Goal: Task Accomplishment & Management: Manage account settings

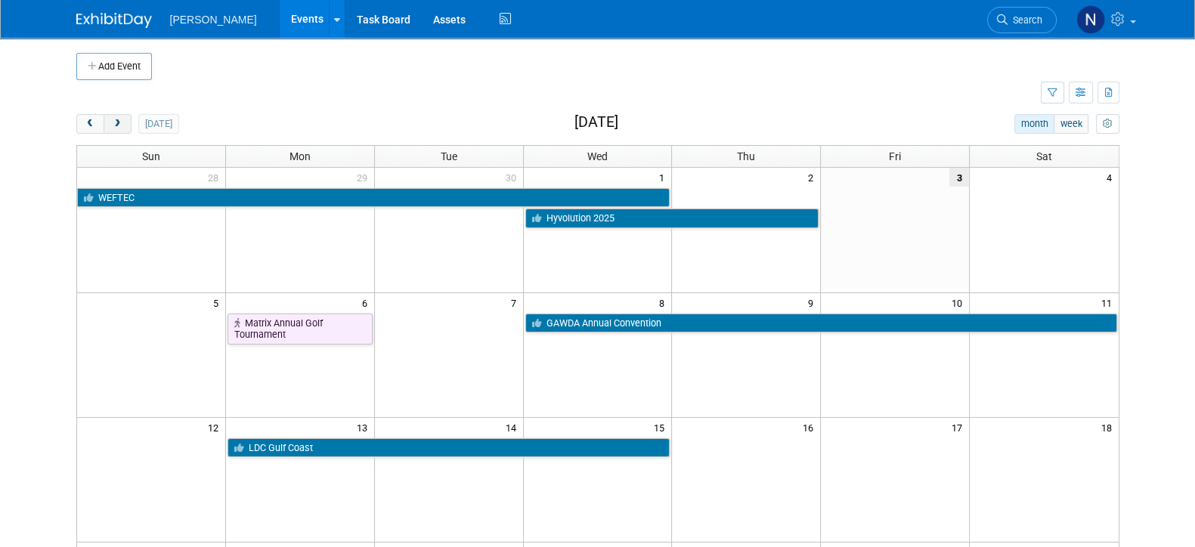
click at [127, 124] on button "next" at bounding box center [118, 124] width 28 height 20
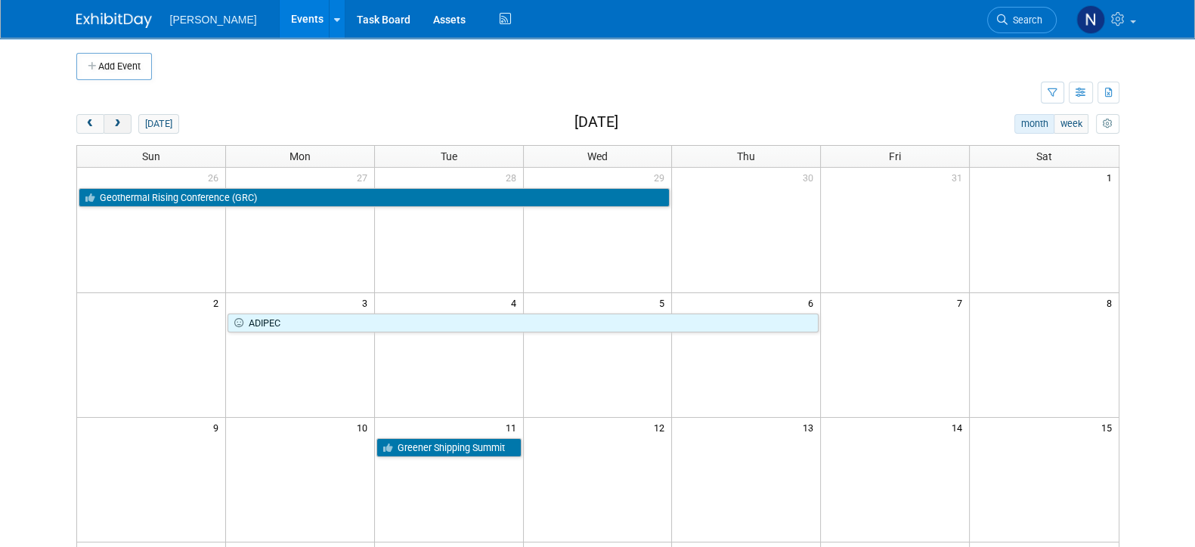
click at [117, 130] on button "next" at bounding box center [118, 124] width 28 height 20
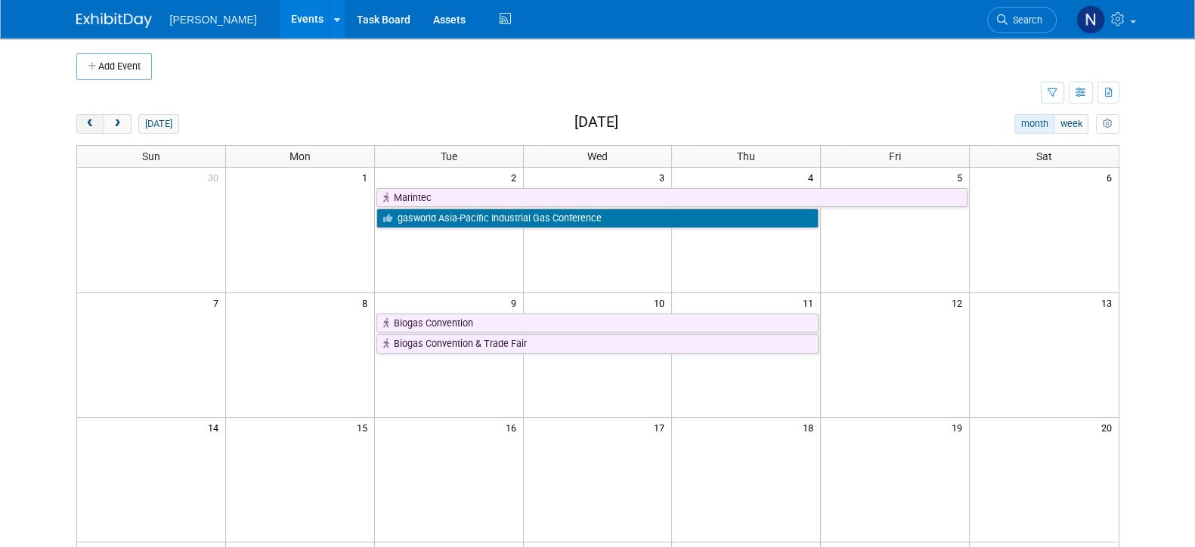
click at [84, 128] on button "prev" at bounding box center [90, 124] width 28 height 20
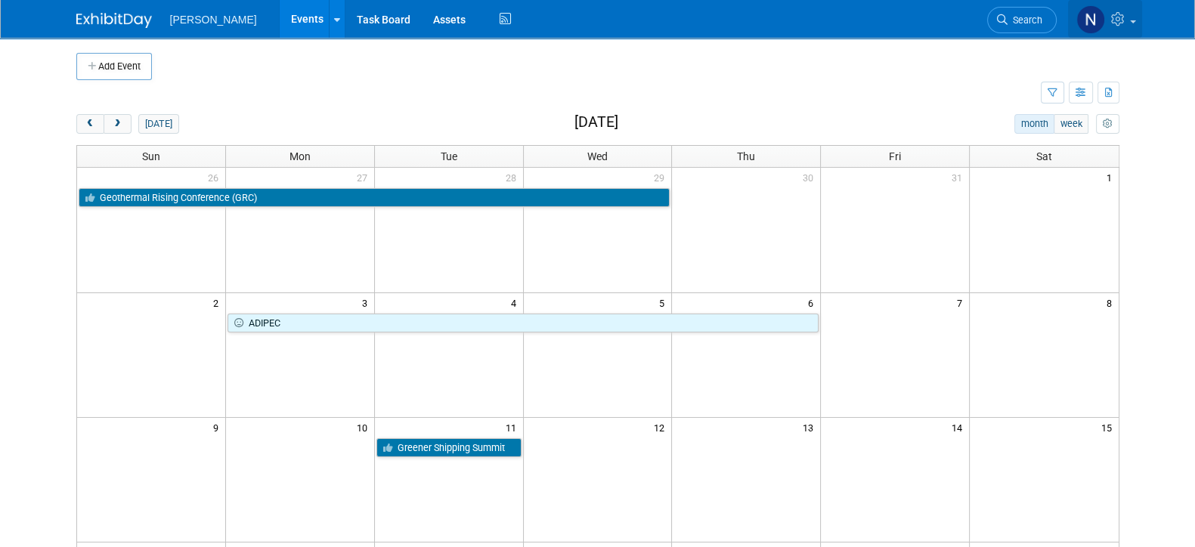
click at [1092, 26] on img at bounding box center [1090, 19] width 29 height 29
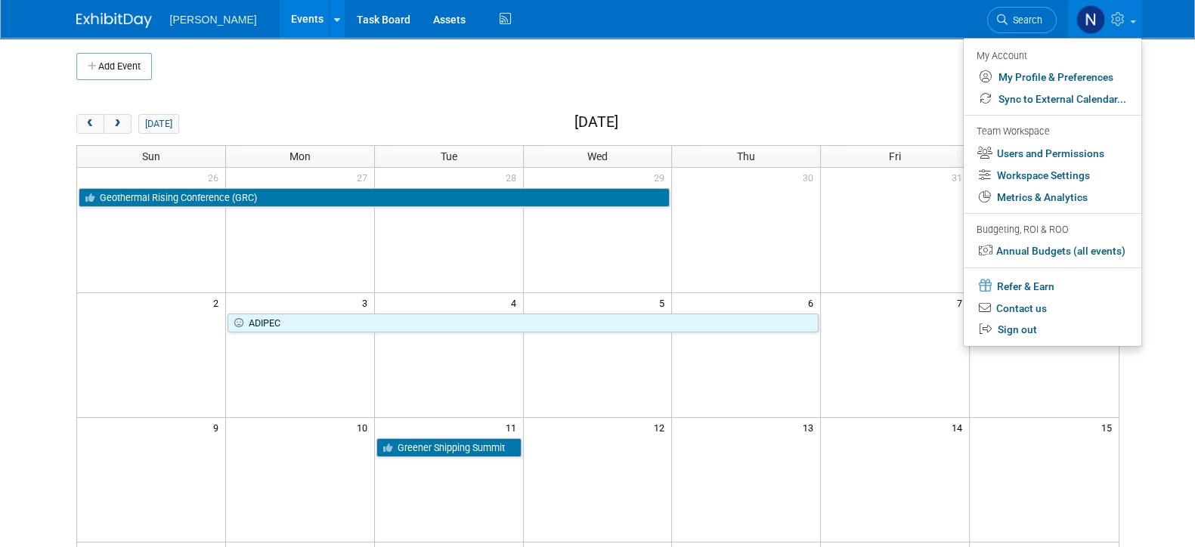
click at [1092, 26] on img at bounding box center [1090, 19] width 29 height 29
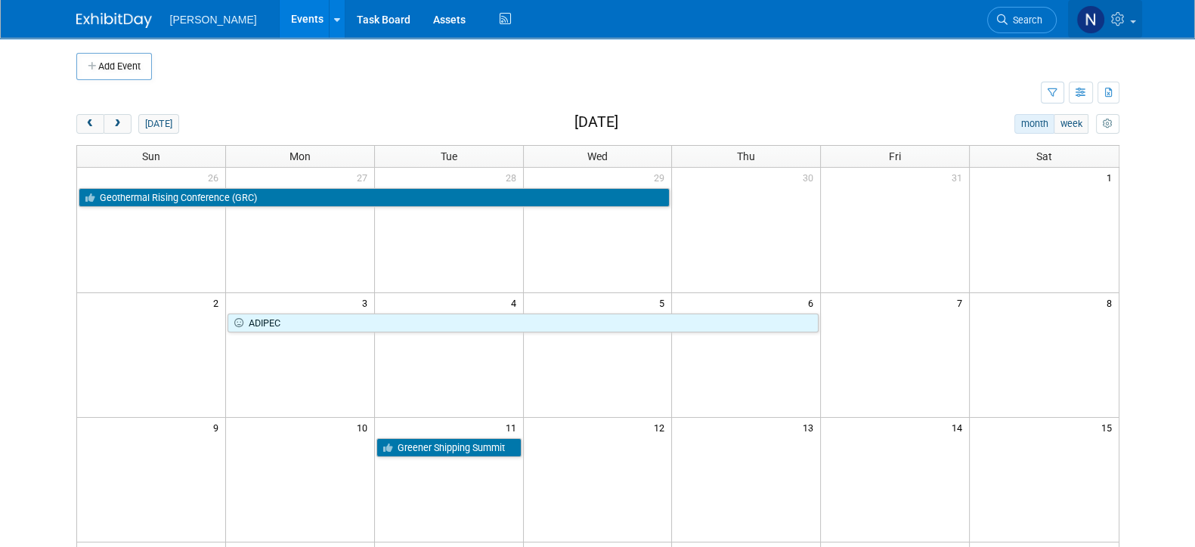
click at [1129, 25] on link at bounding box center [1105, 19] width 74 height 38
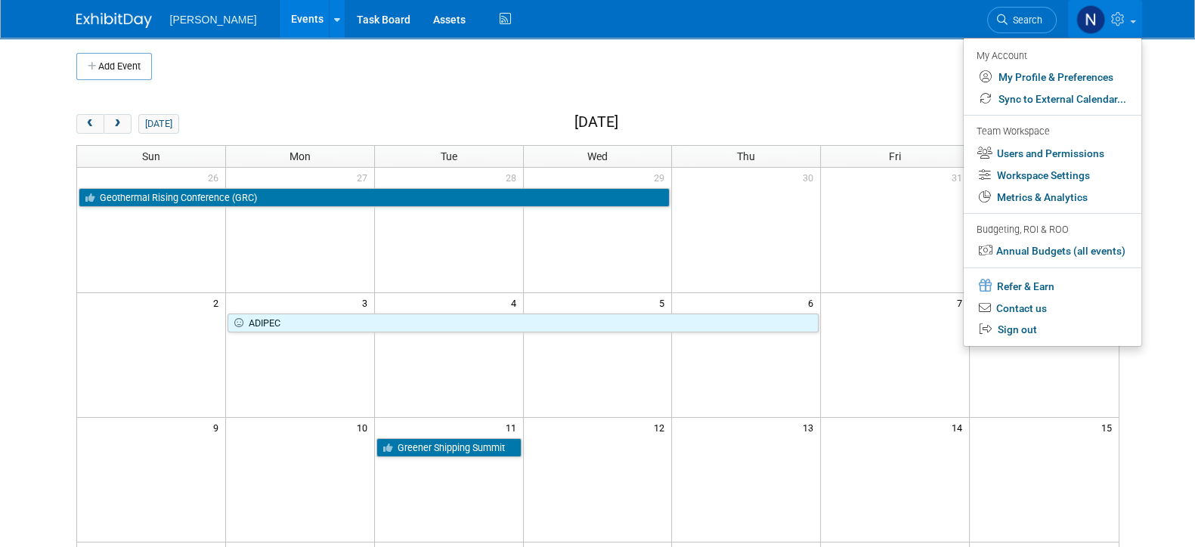
click at [1129, 25] on link at bounding box center [1105, 19] width 74 height 38
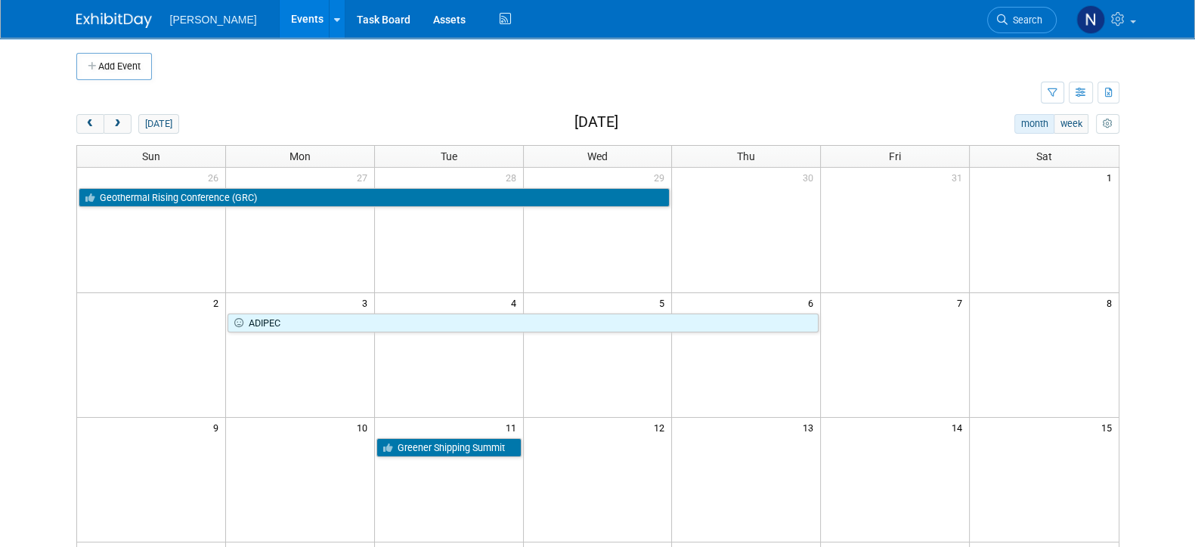
click at [135, 16] on img at bounding box center [114, 20] width 76 height 15
click at [1078, 91] on icon "button" at bounding box center [1080, 93] width 11 height 10
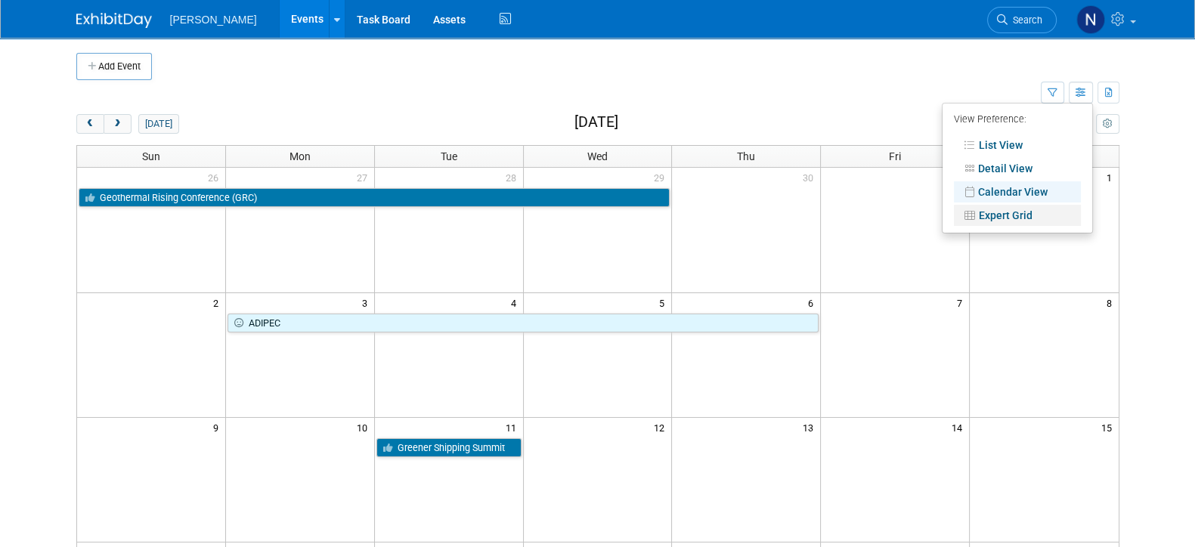
click at [991, 221] on link "Expert Grid" at bounding box center [1017, 215] width 127 height 21
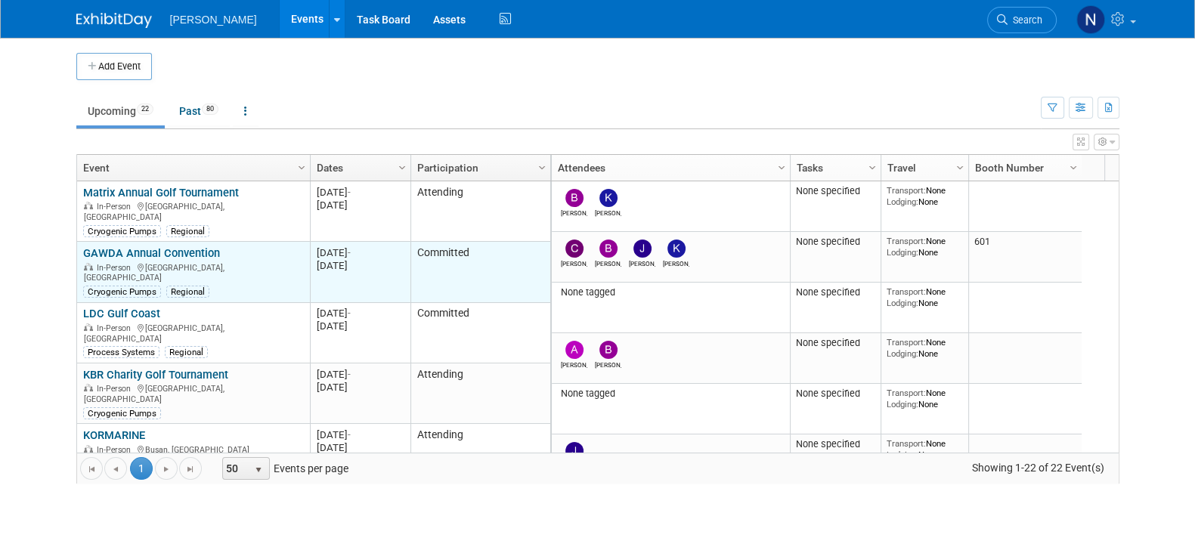
scroll to position [113, 0]
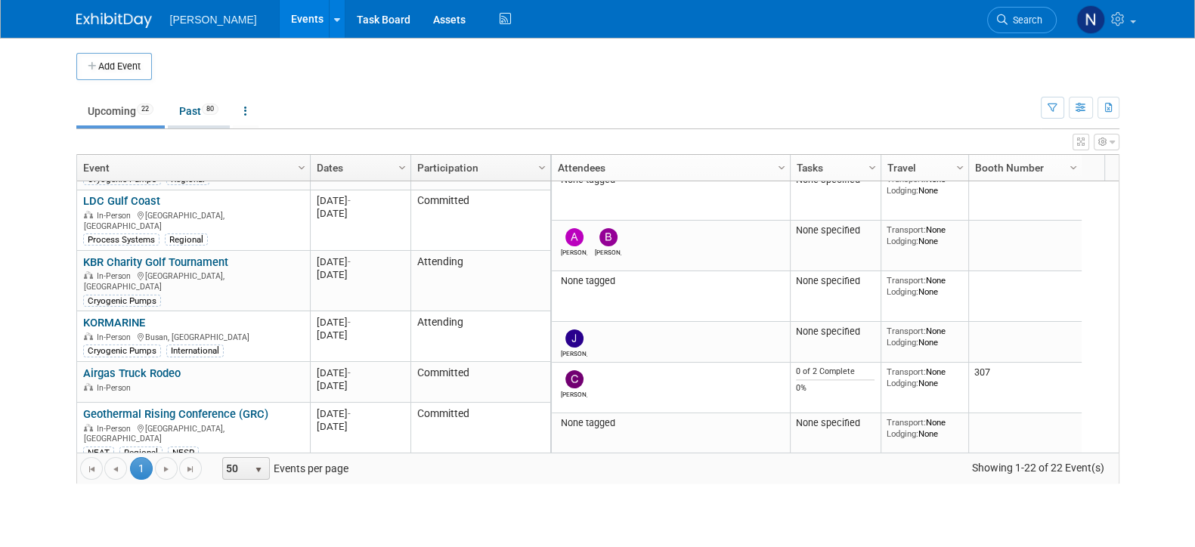
click at [194, 110] on link "Past 80" at bounding box center [199, 111] width 62 height 29
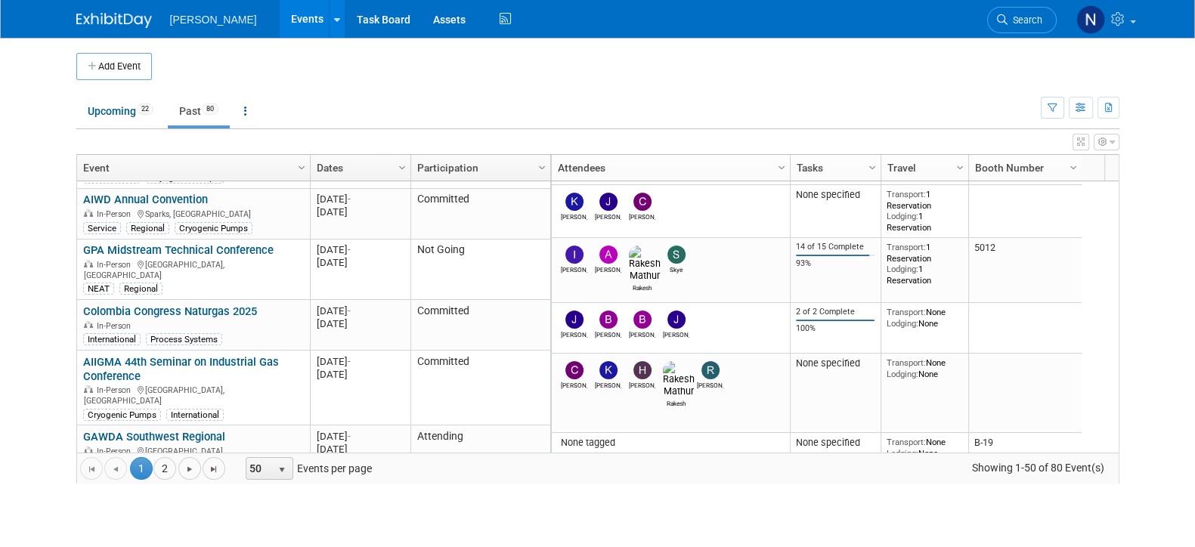
scroll to position [2447, 0]
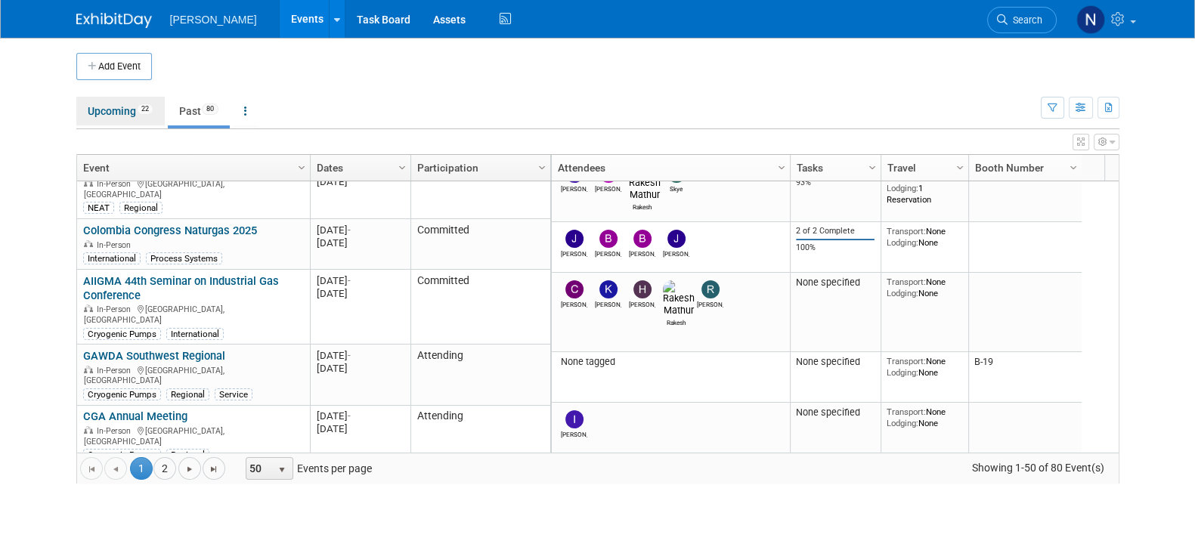
click at [111, 113] on link "Upcoming 22" at bounding box center [120, 111] width 88 height 29
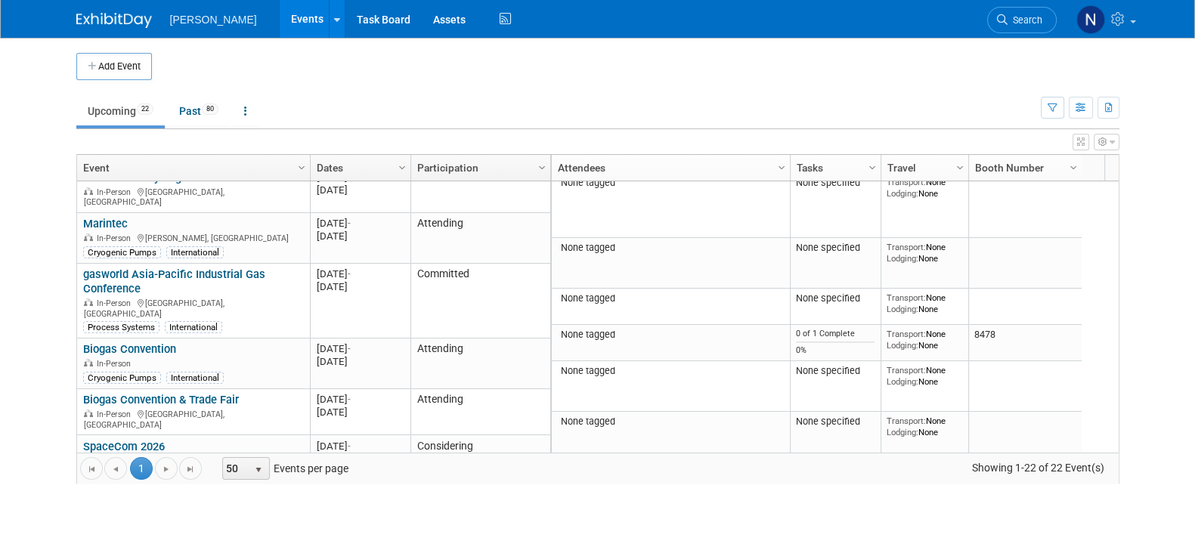
scroll to position [760, 0]
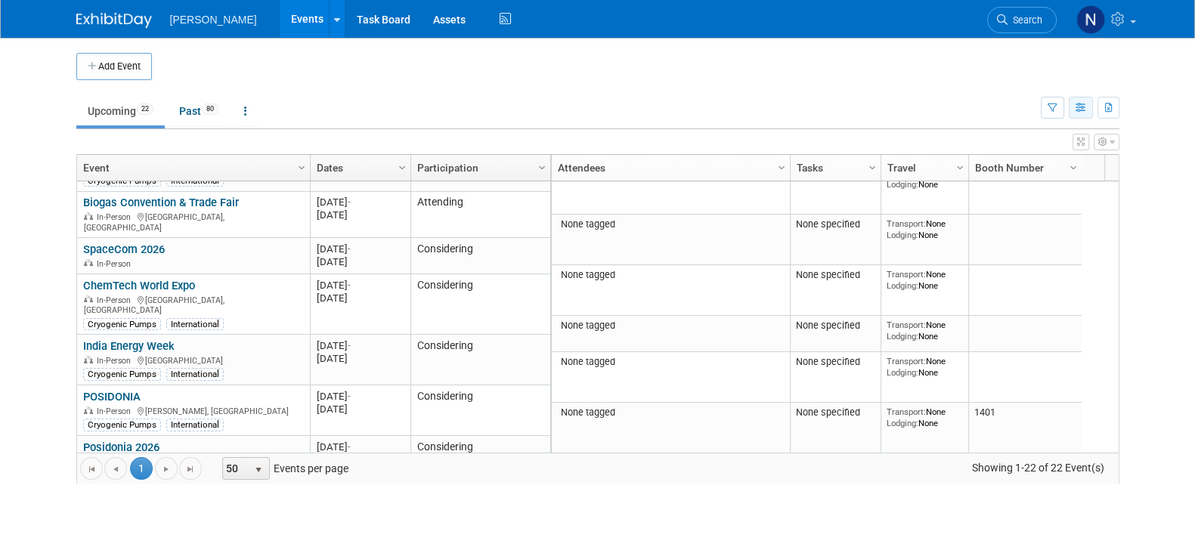
click at [1078, 110] on icon "button" at bounding box center [1080, 109] width 11 height 10
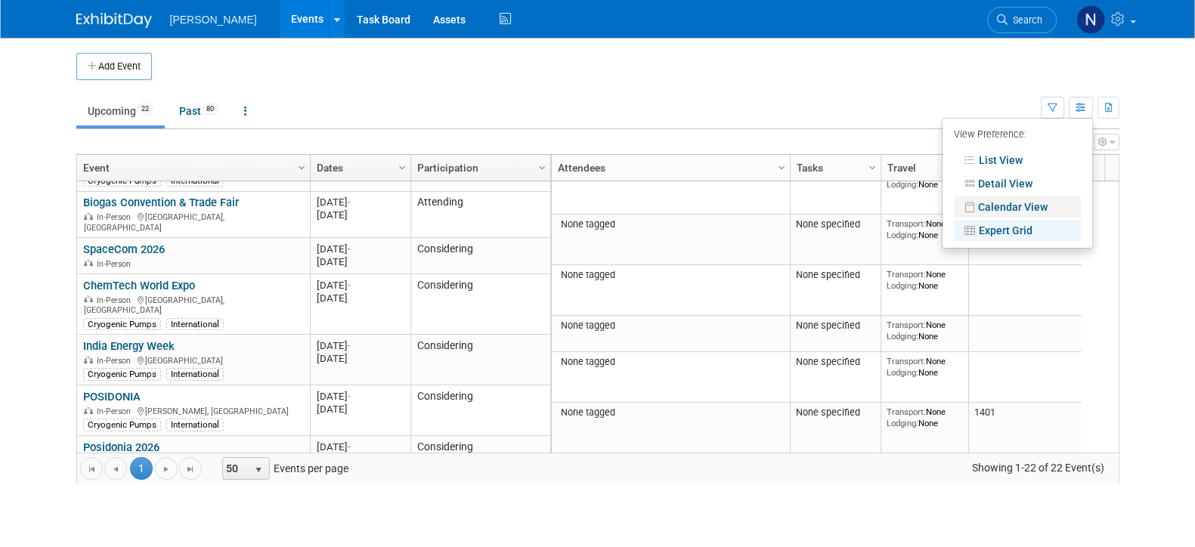
click at [1007, 206] on link "Calendar View" at bounding box center [1017, 206] width 127 height 21
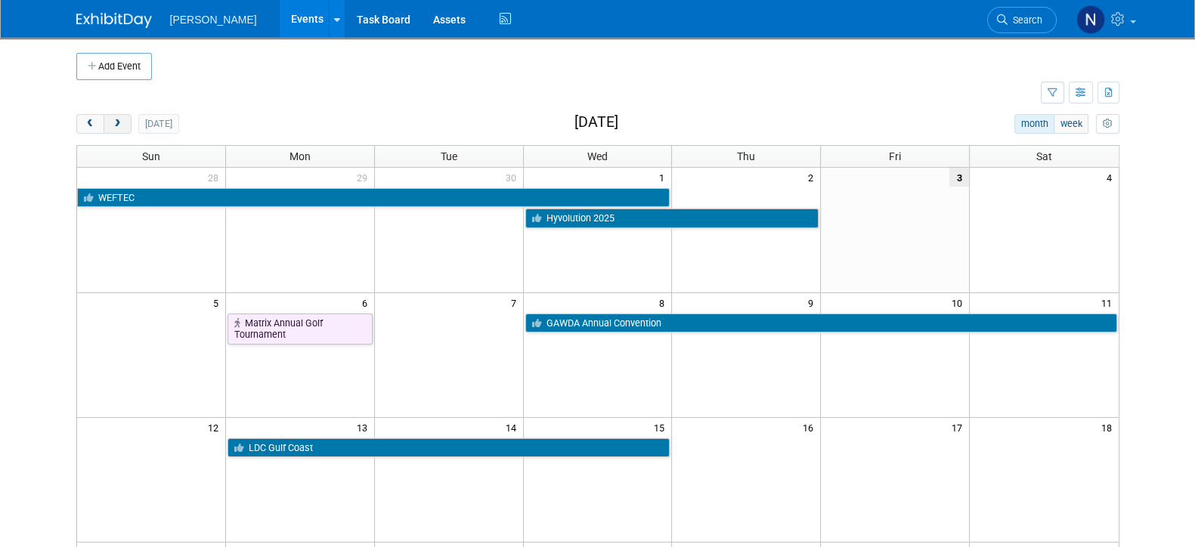
click at [122, 122] on button "next" at bounding box center [118, 124] width 28 height 20
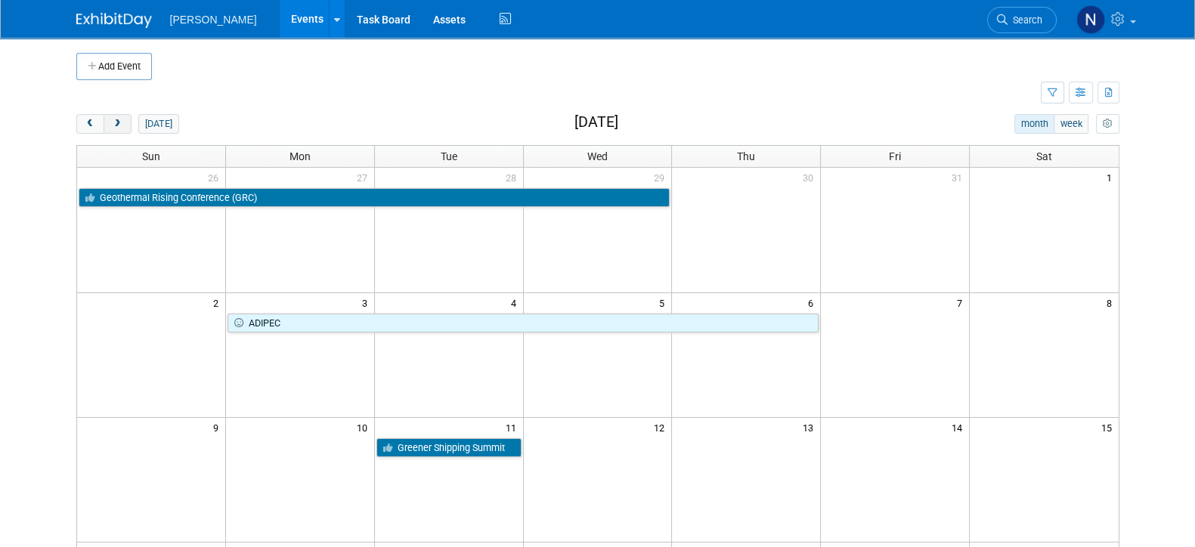
click at [122, 122] on button "next" at bounding box center [118, 124] width 28 height 20
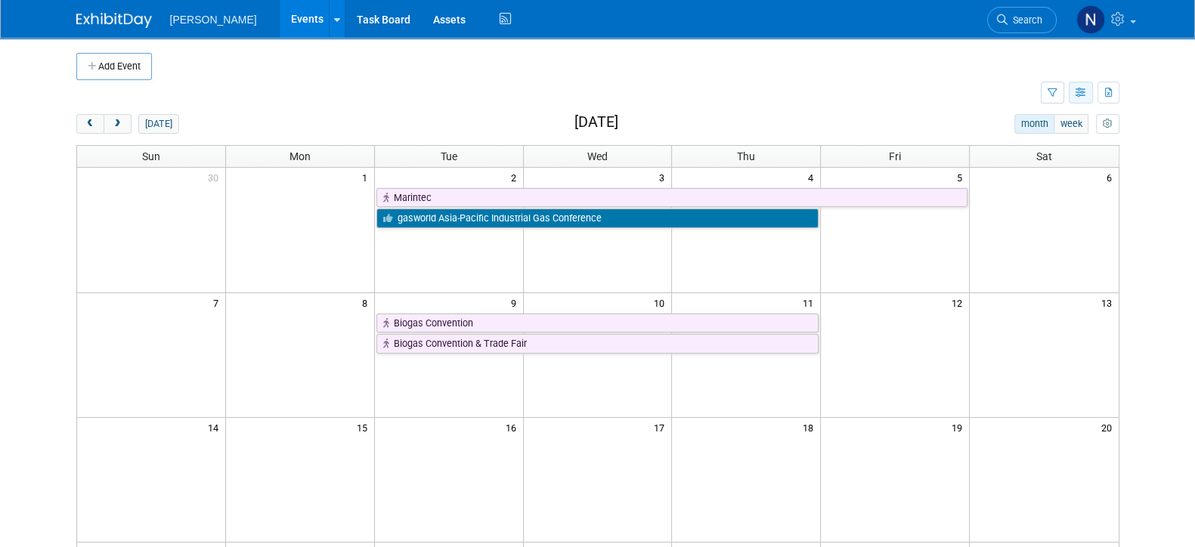
click at [1075, 92] on icon "button" at bounding box center [1080, 93] width 11 height 10
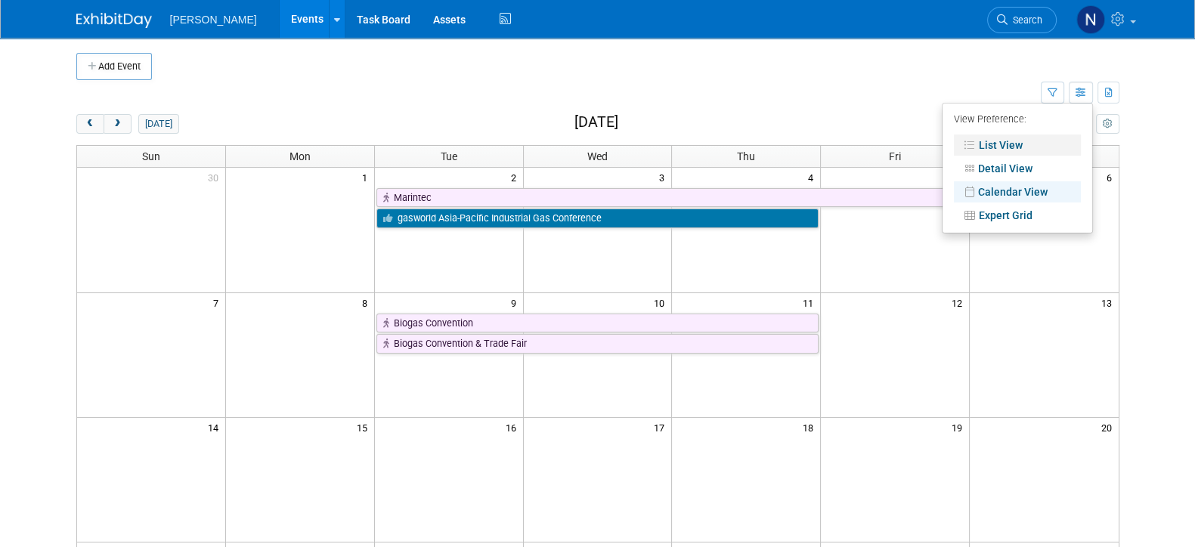
click at [1017, 141] on link "List View" at bounding box center [1017, 145] width 127 height 21
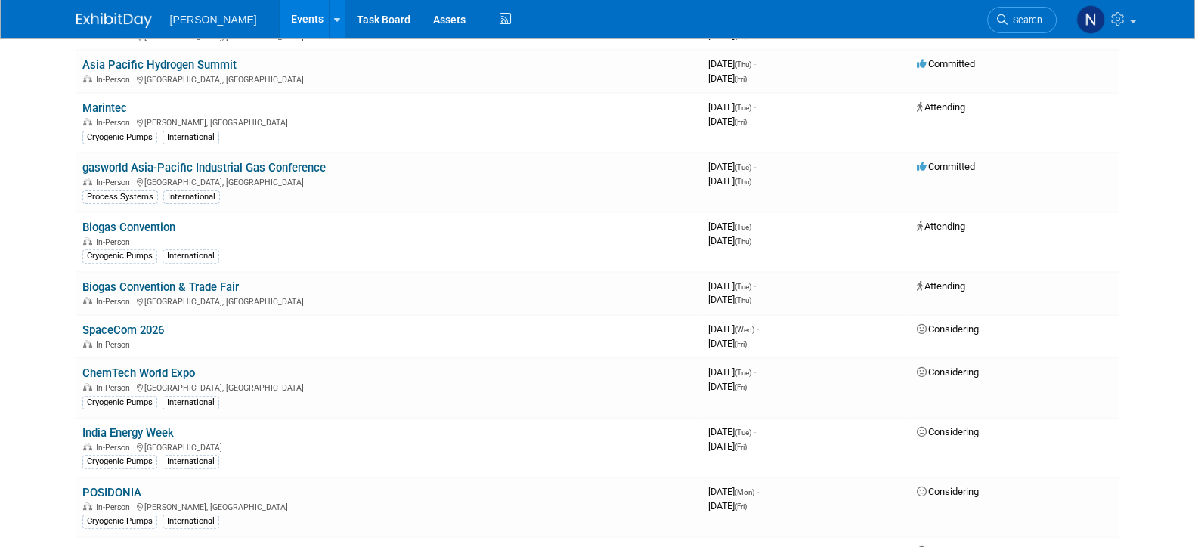
scroll to position [945, 0]
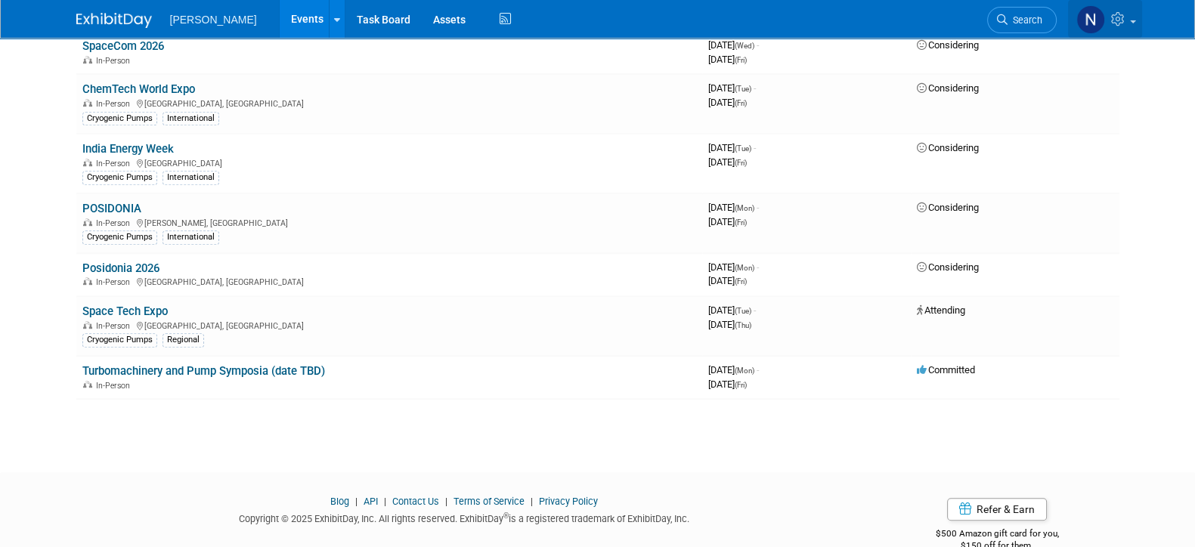
click at [1118, 25] on icon at bounding box center [1119, 19] width 17 height 14
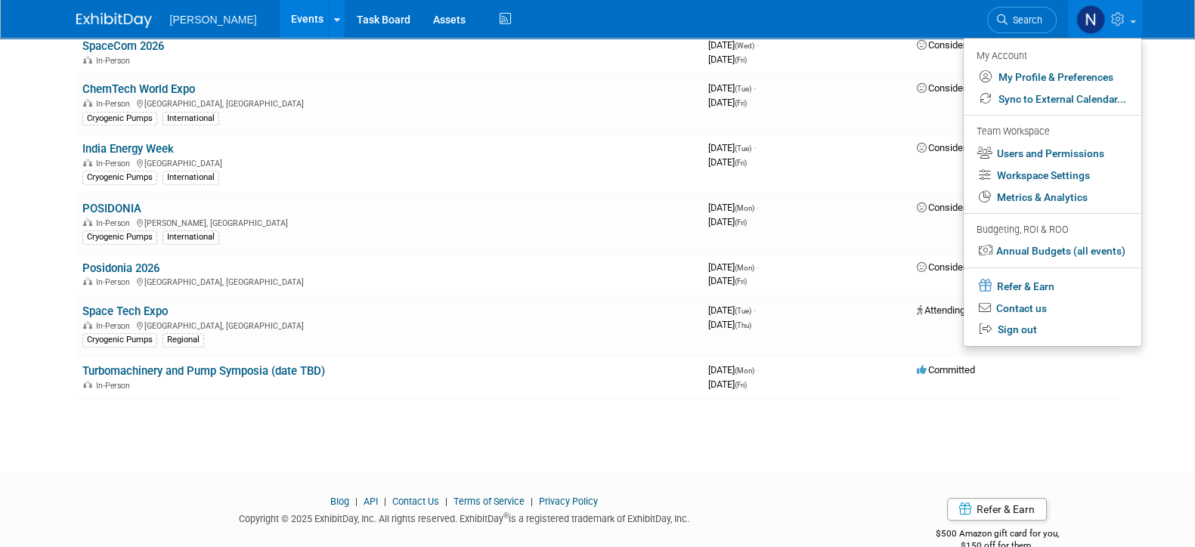
click at [1122, 23] on icon at bounding box center [1119, 19] width 17 height 14
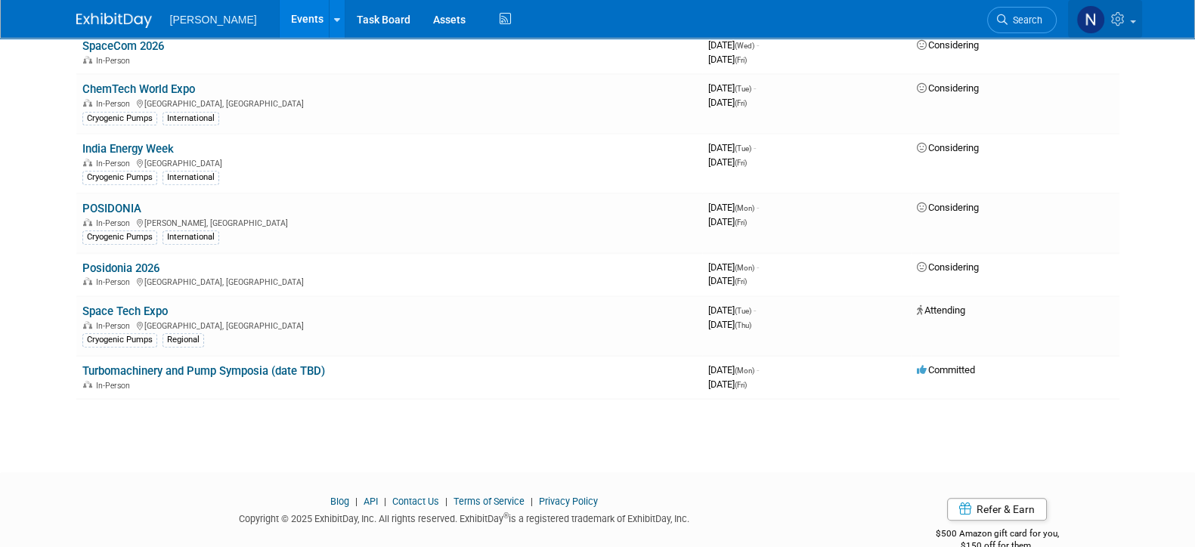
click at [1122, 23] on icon at bounding box center [1119, 19] width 17 height 14
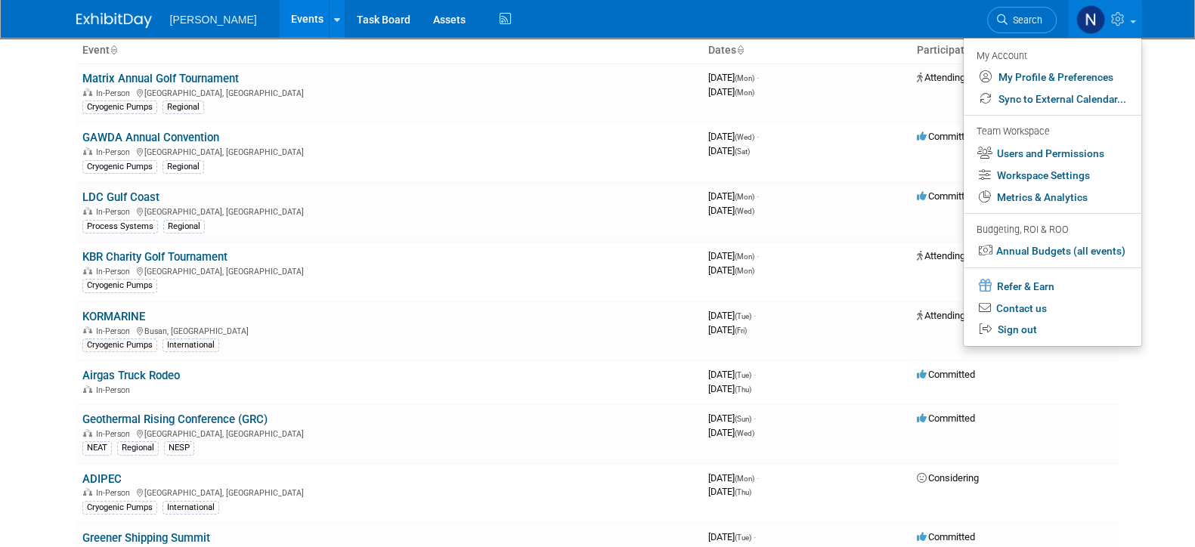
scroll to position [0, 0]
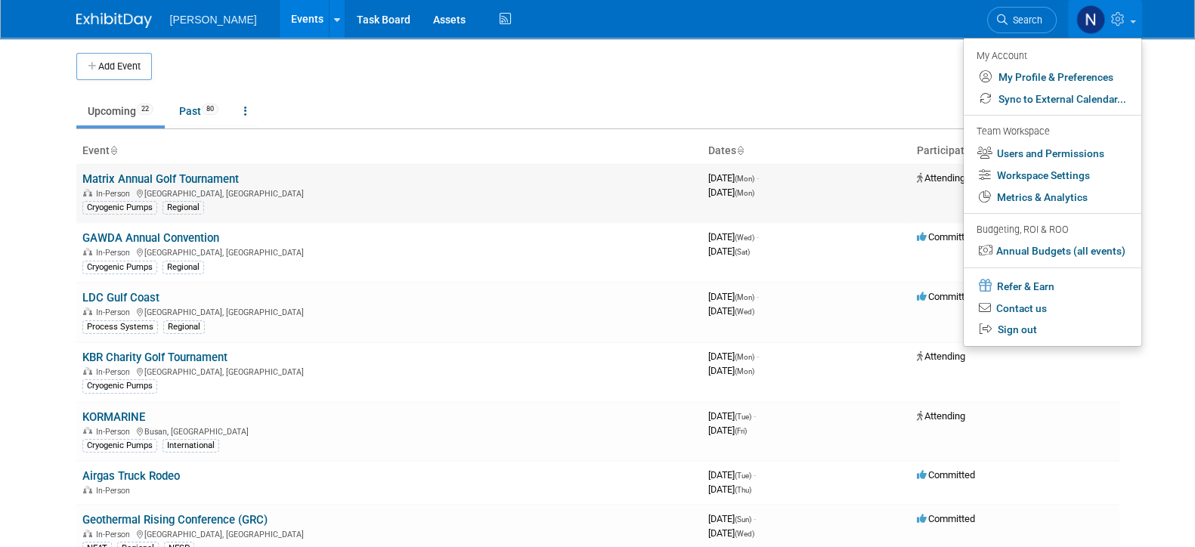
click at [657, 183] on td "Matrix Annual Golf Tournament In-Person Tulsa, OK Cryogenic Pumps Regional" at bounding box center [389, 193] width 626 height 59
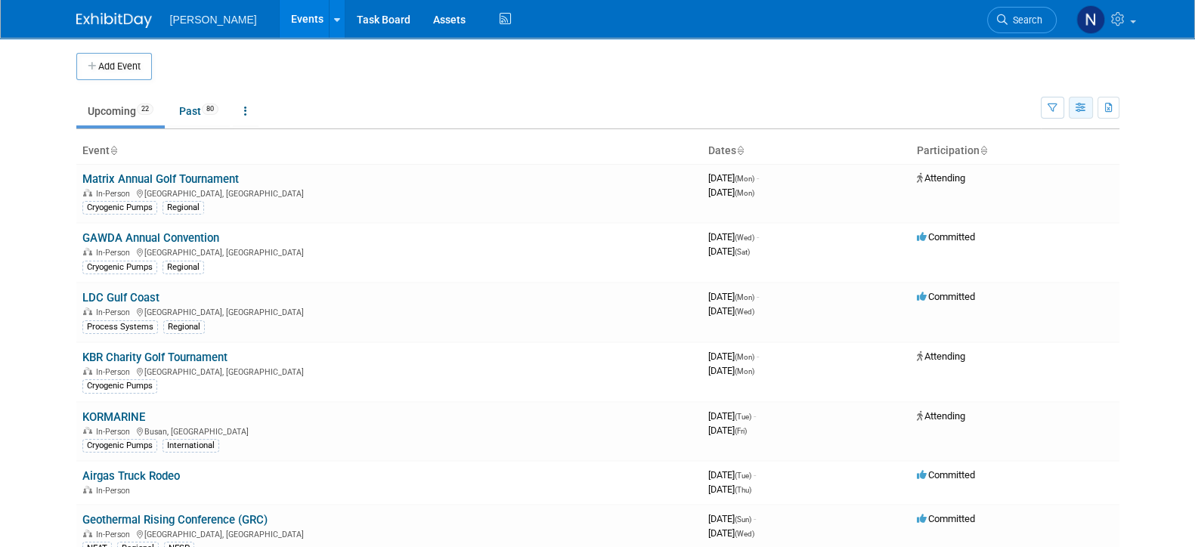
click at [1078, 110] on icon "button" at bounding box center [1080, 109] width 11 height 10
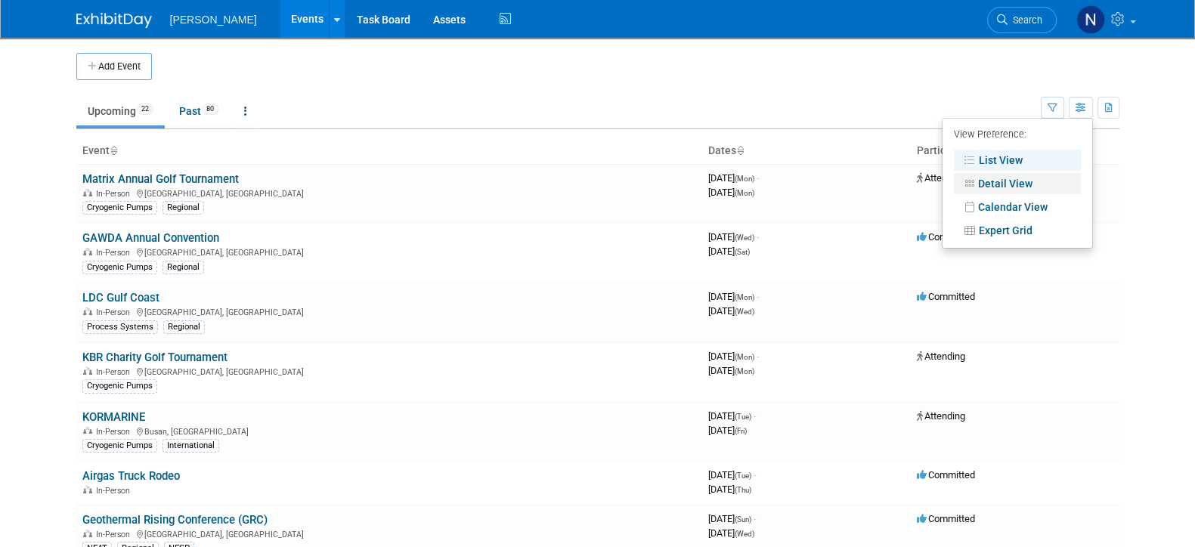
click at [1013, 184] on link "Detail View" at bounding box center [1017, 183] width 127 height 21
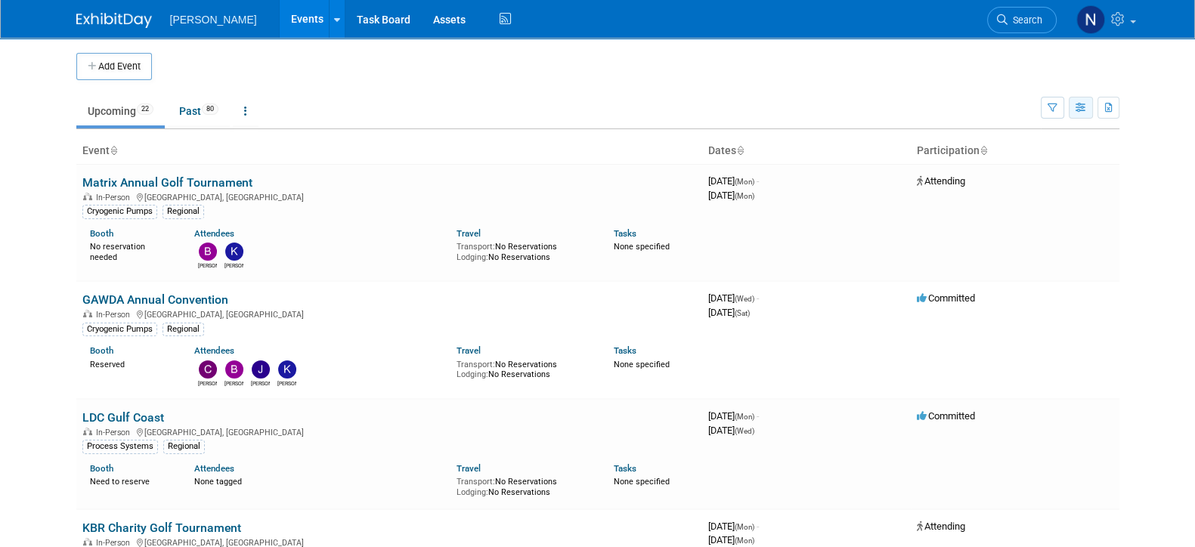
click at [1081, 110] on icon "button" at bounding box center [1080, 109] width 11 height 10
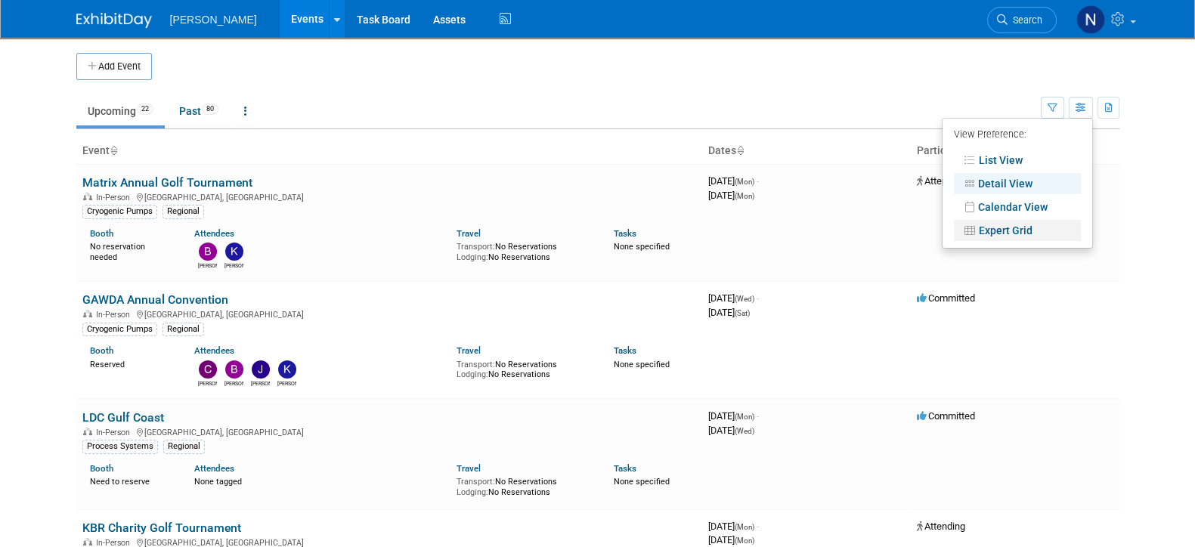
click at [1032, 230] on link "Expert Grid" at bounding box center [1017, 230] width 127 height 21
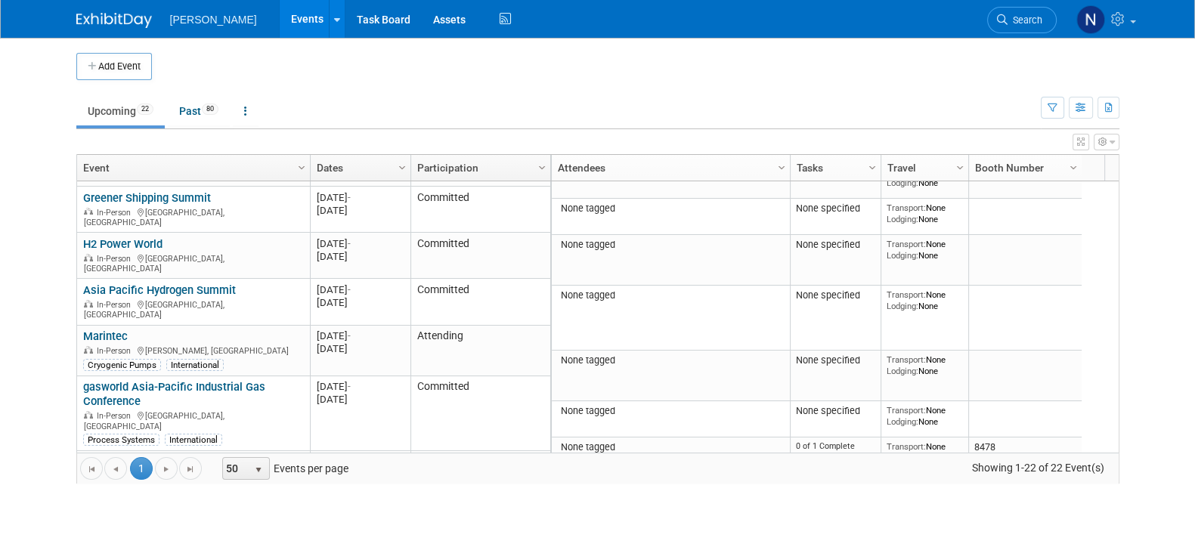
scroll to position [760, 0]
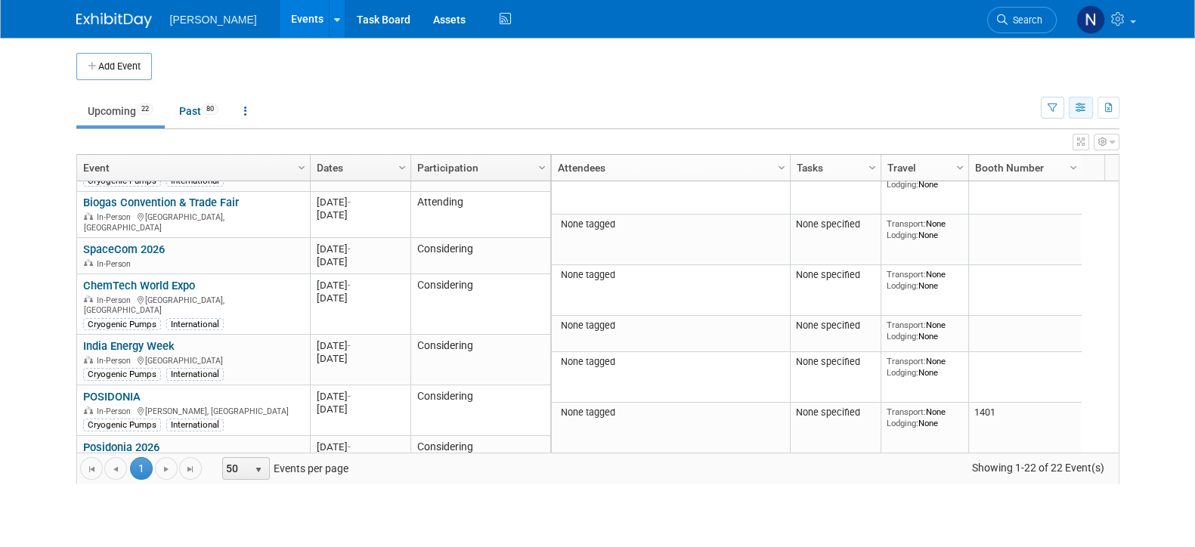
click at [1081, 110] on icon "button" at bounding box center [1080, 109] width 11 height 10
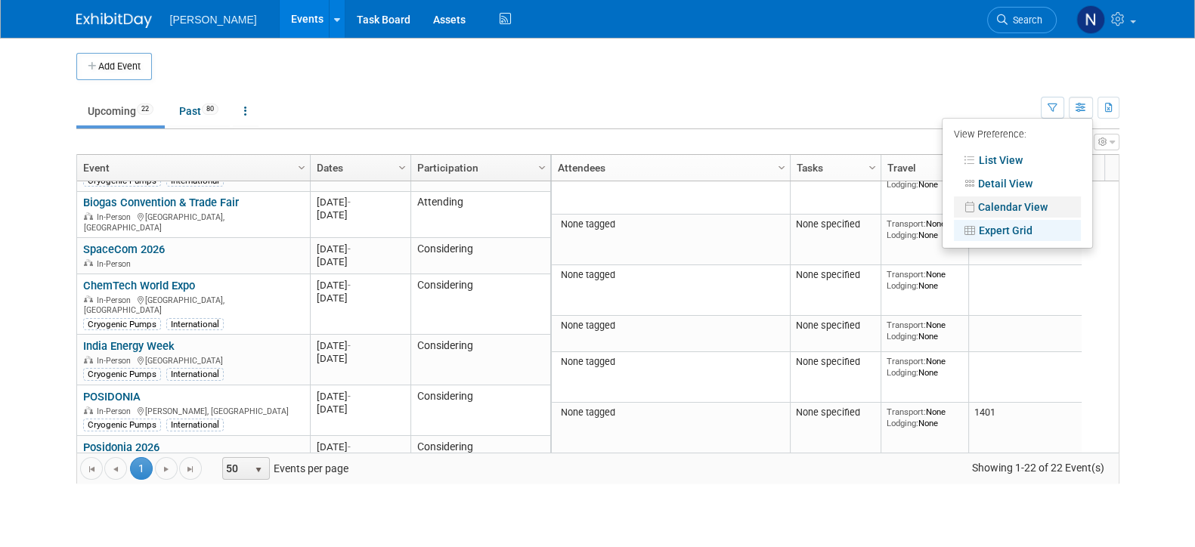
click at [1010, 212] on link "Calendar View" at bounding box center [1017, 206] width 127 height 21
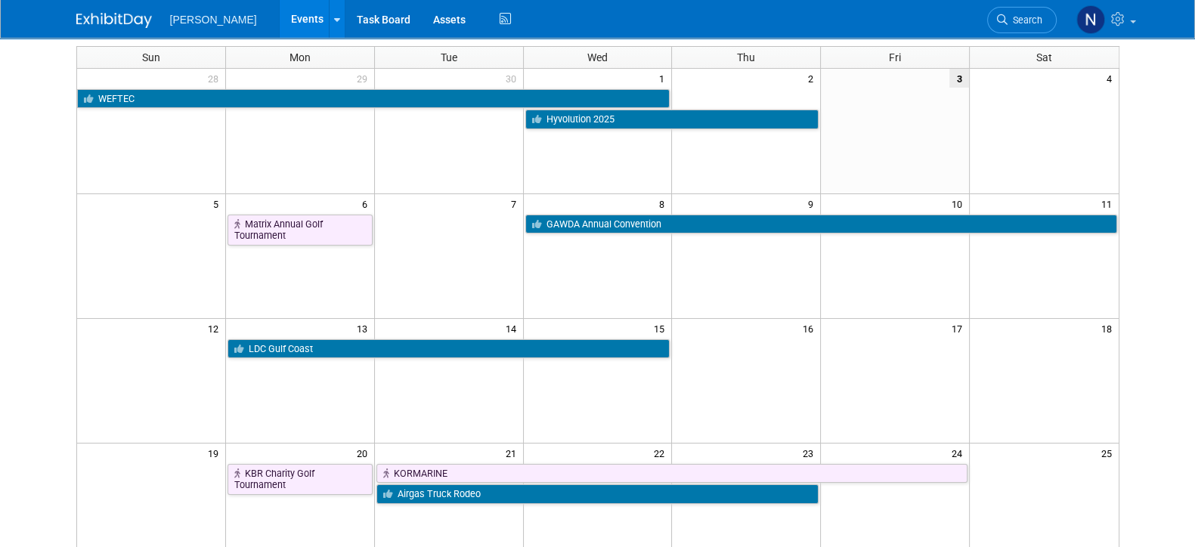
scroll to position [60, 0]
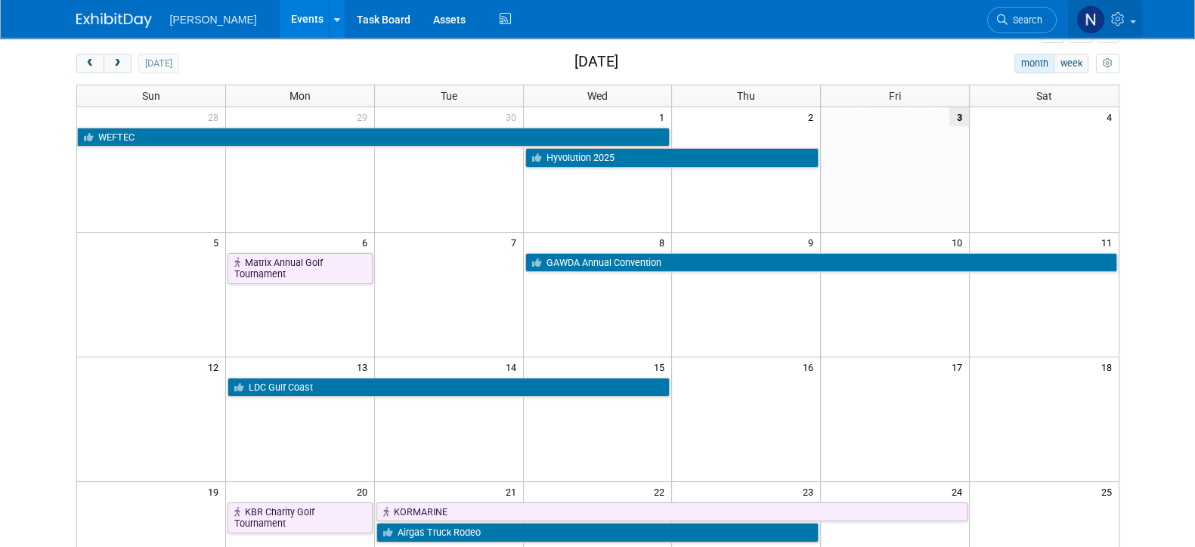
click at [1126, 19] on icon at bounding box center [1119, 19] width 17 height 14
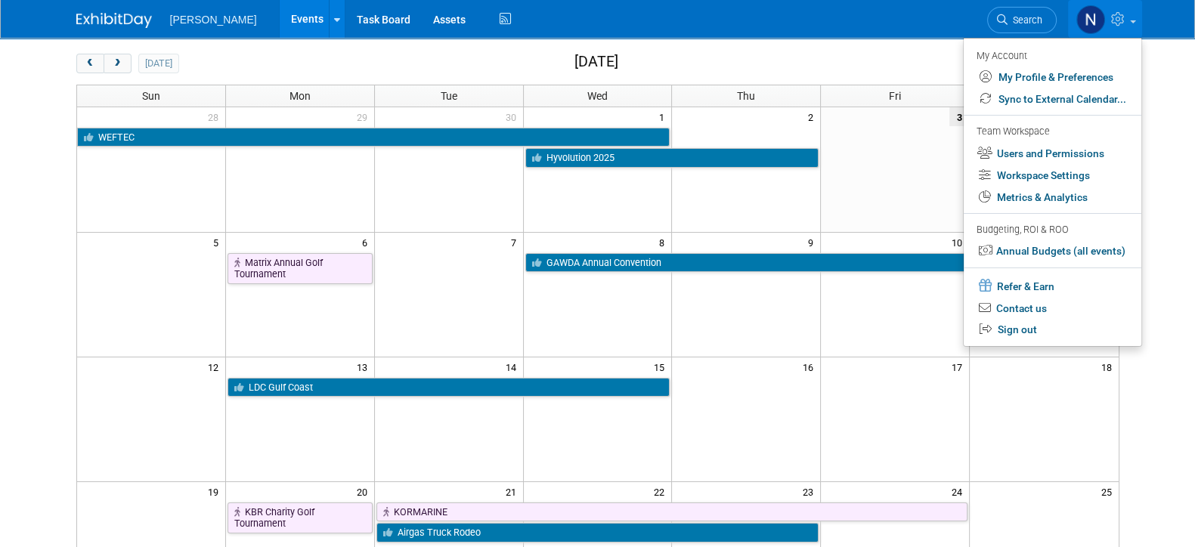
click at [925, 33] on div "Nikkiso CEIG Events Add Event Bulk Upload Events Shareable Event Boards Recentl…" at bounding box center [597, 19] width 1043 height 38
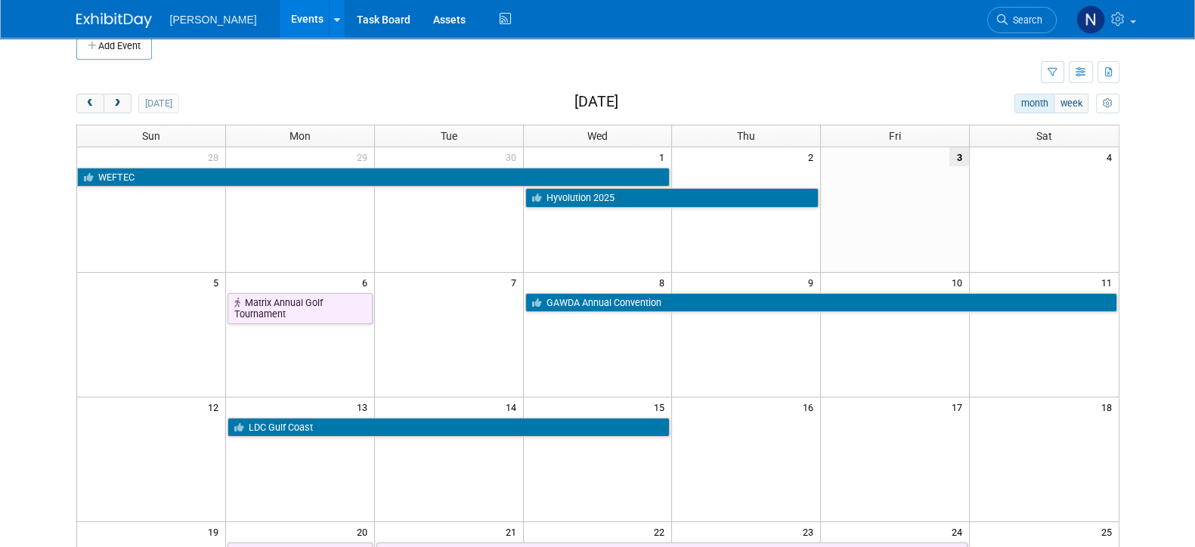
scroll to position [0, 0]
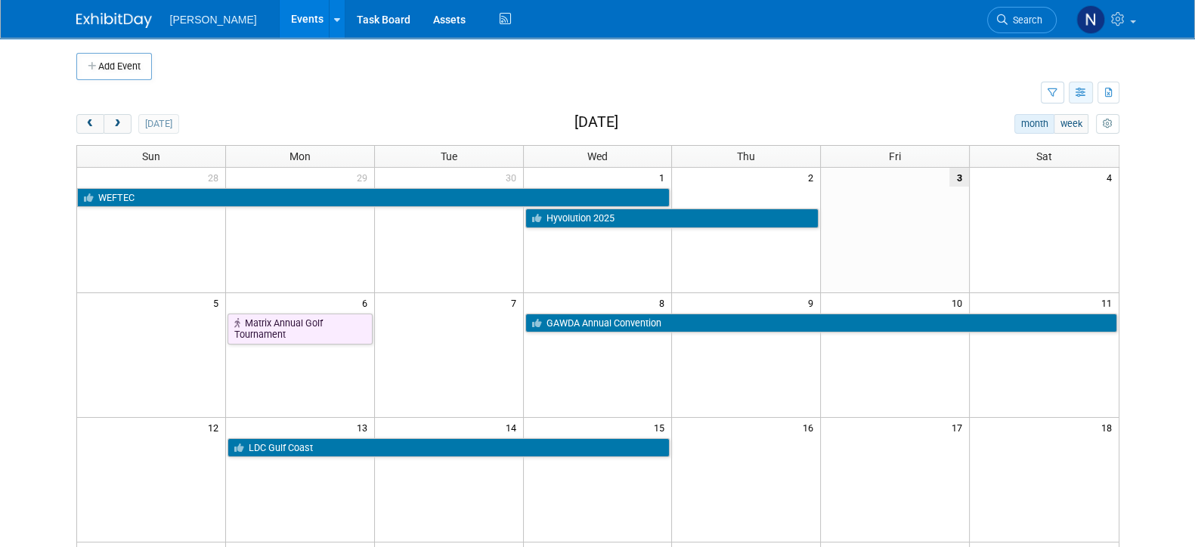
click at [1079, 90] on icon "button" at bounding box center [1080, 93] width 11 height 10
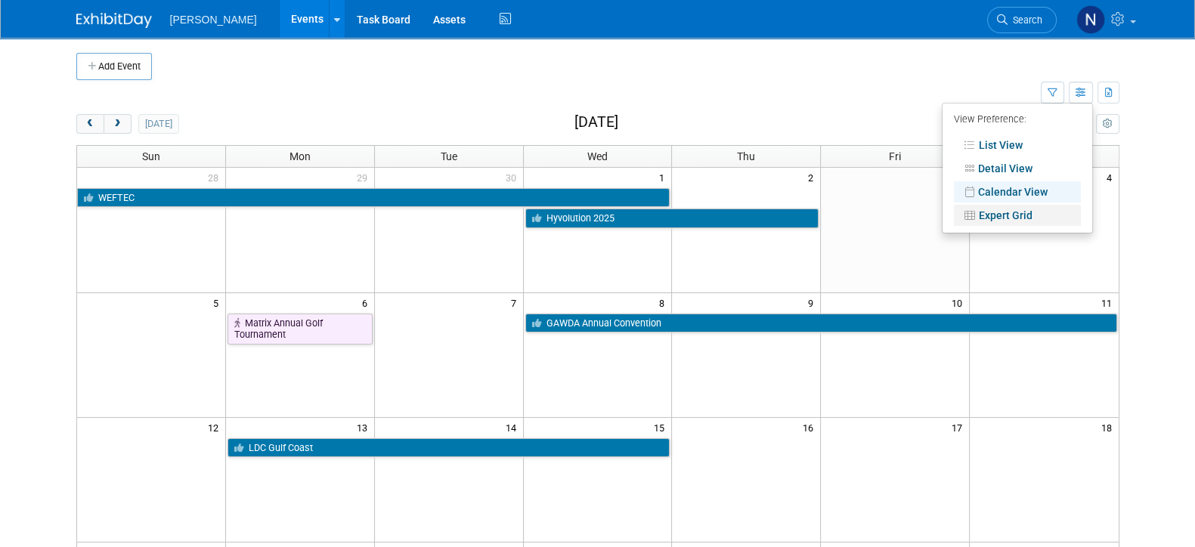
click at [1013, 212] on link "Expert Grid" at bounding box center [1017, 215] width 127 height 21
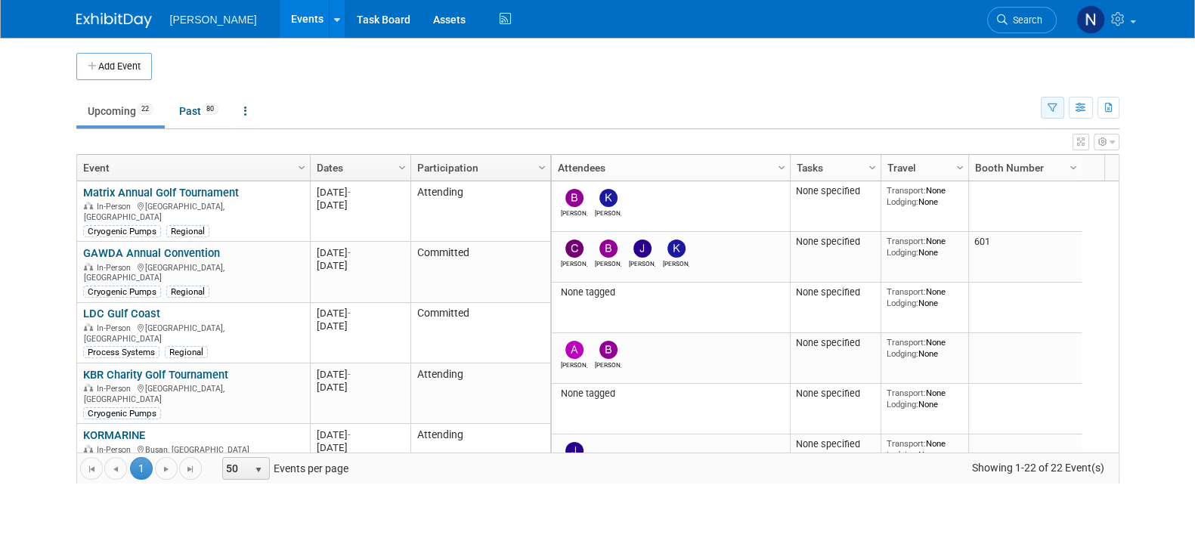
click at [1047, 104] on icon "button" at bounding box center [1052, 109] width 10 height 10
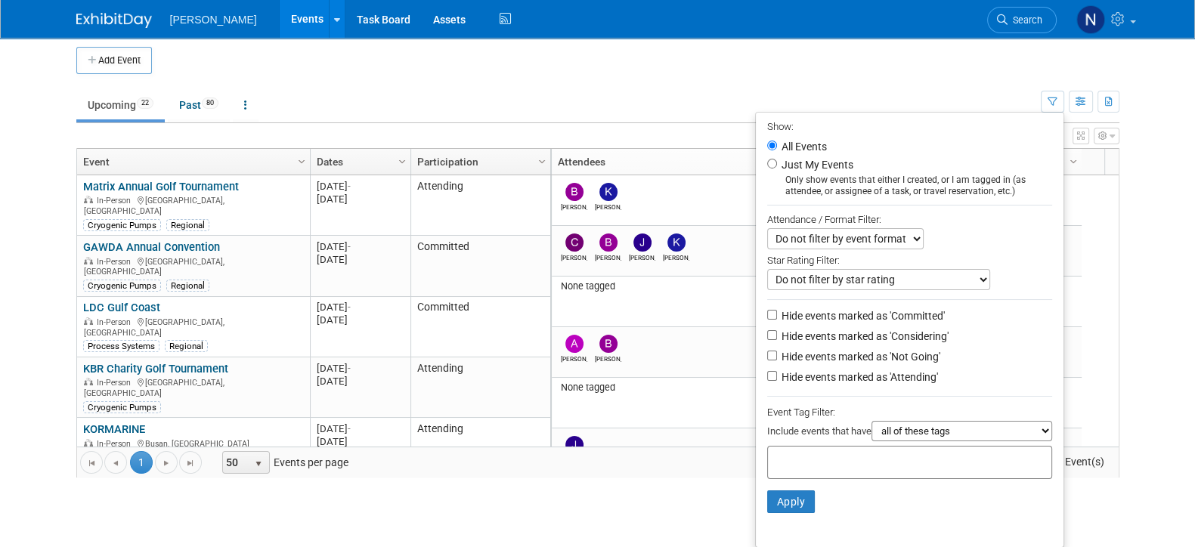
scroll to position [8, 0]
click at [895, 431] on select "all of these tags any one of these tags only and exactly these specific tags" at bounding box center [961, 430] width 181 height 20
click at [840, 454] on input "text" at bounding box center [834, 459] width 121 height 15
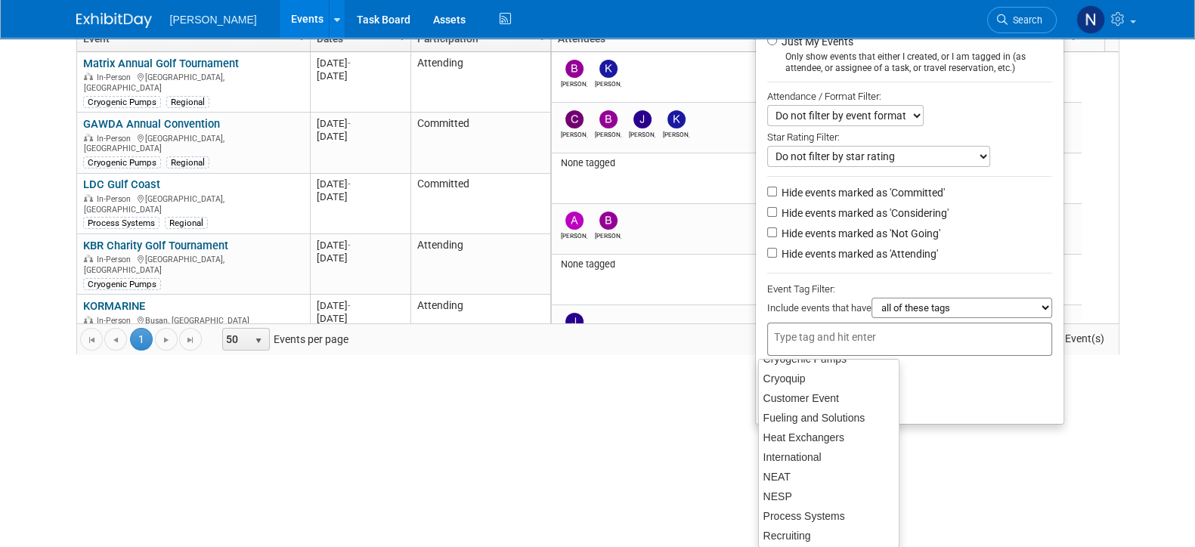
scroll to position [94, 0]
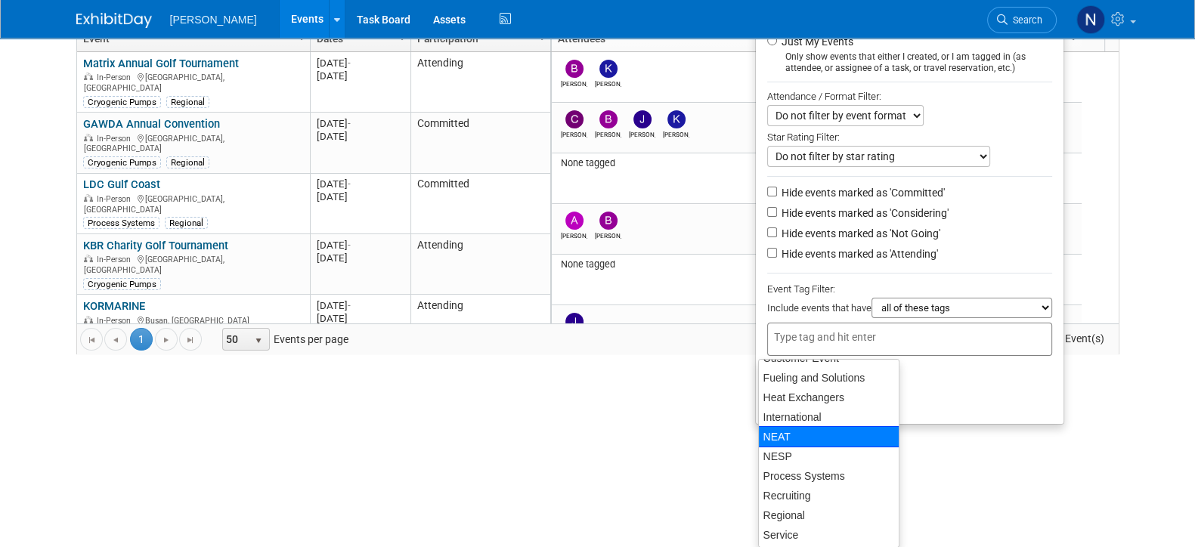
click at [784, 437] on div "NEAT" at bounding box center [828, 436] width 141 height 21
type input "NEAT"
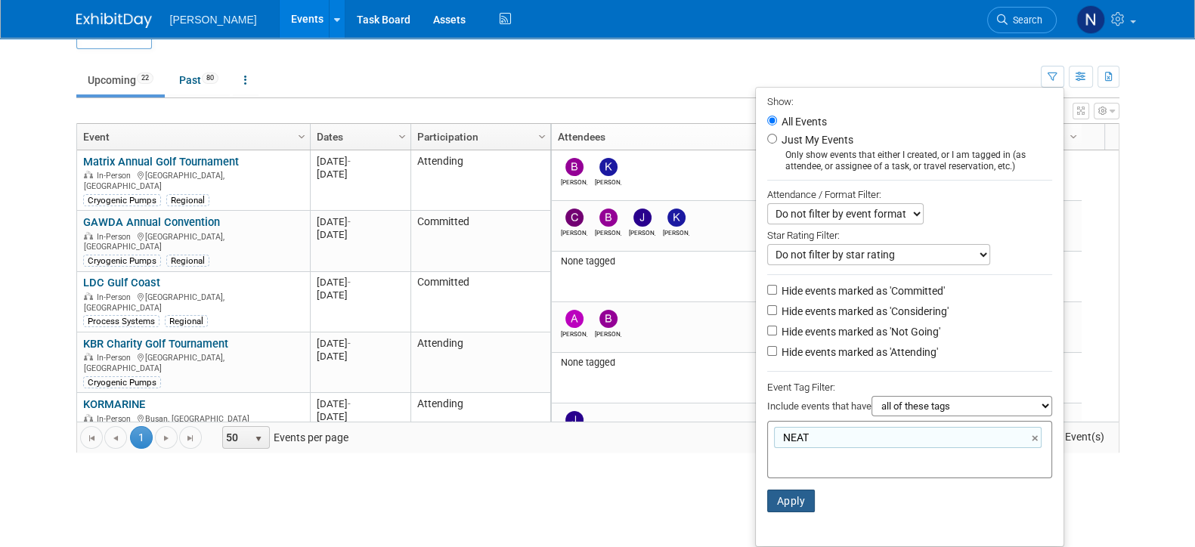
click at [787, 499] on button "Apply" at bounding box center [791, 501] width 48 height 23
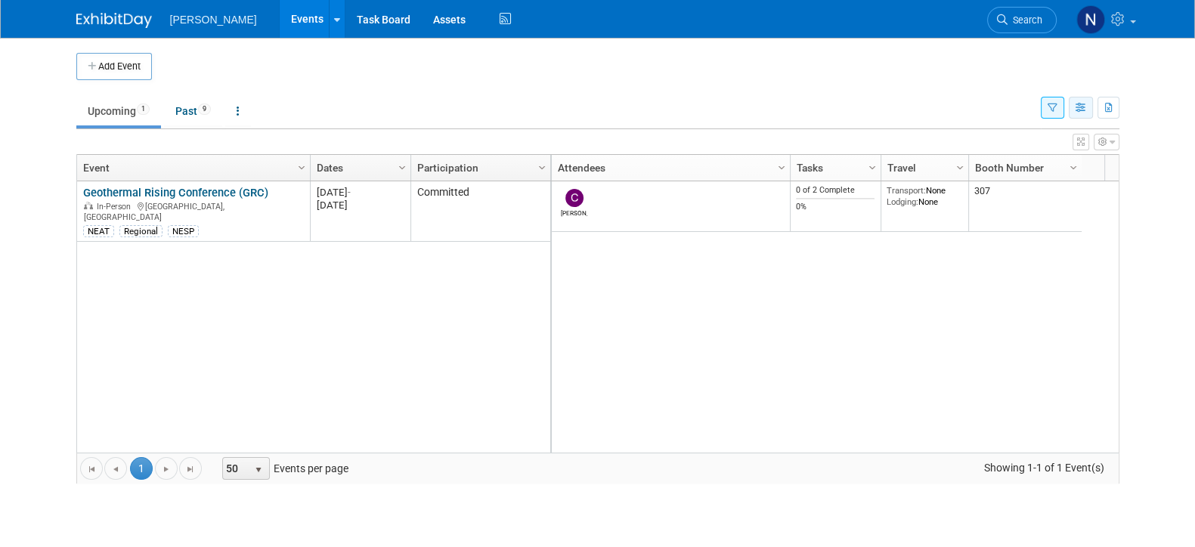
click at [1073, 107] on button "button" at bounding box center [1080, 108] width 24 height 22
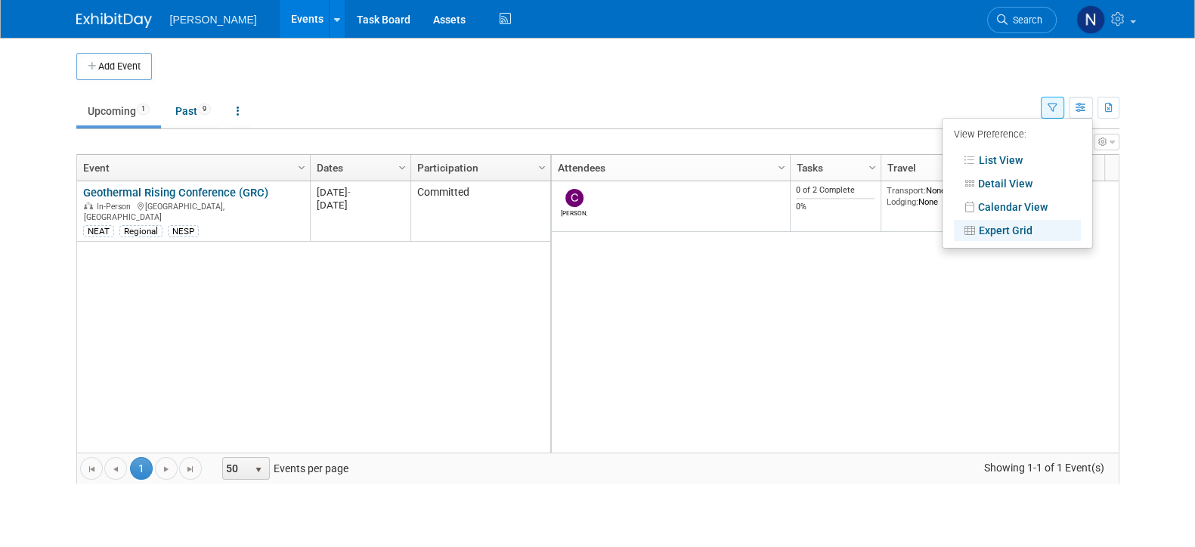
click at [1048, 109] on icon "button" at bounding box center [1052, 109] width 10 height 10
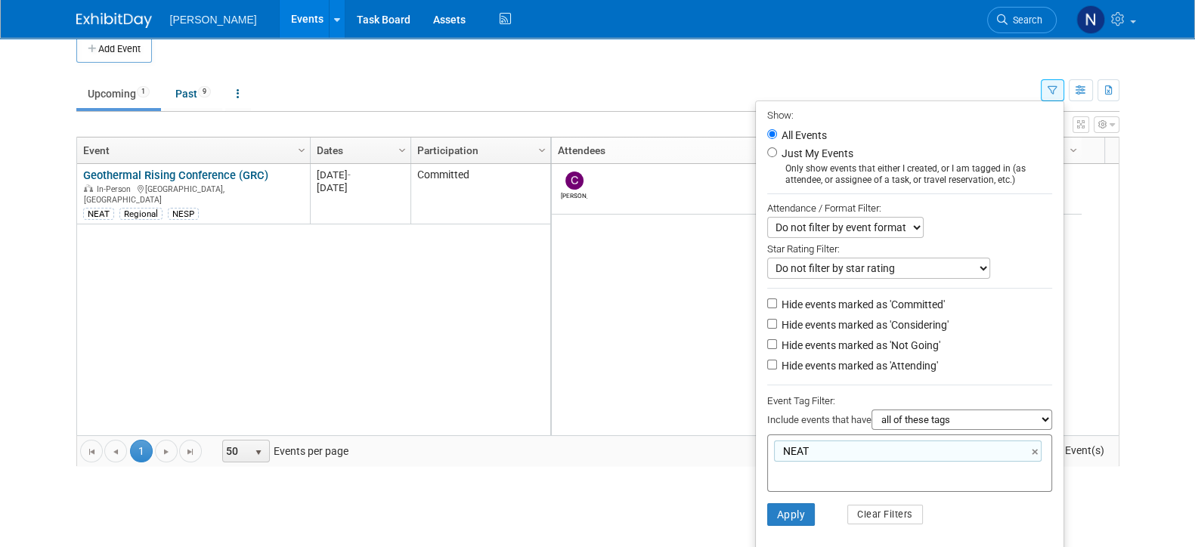
scroll to position [32, 0]
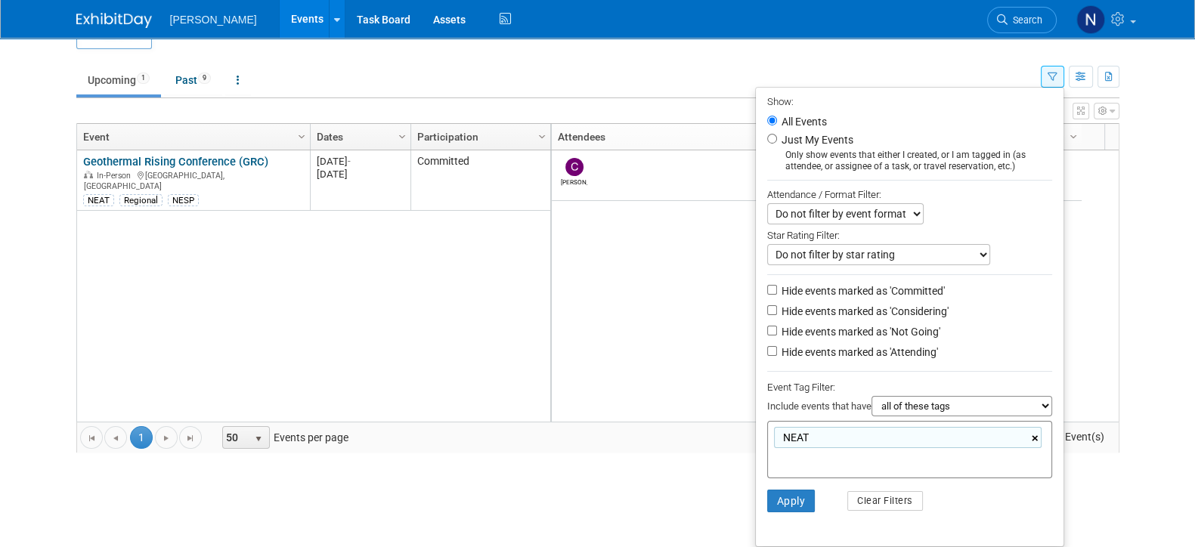
click at [1037, 439] on link "×" at bounding box center [1036, 438] width 10 height 17
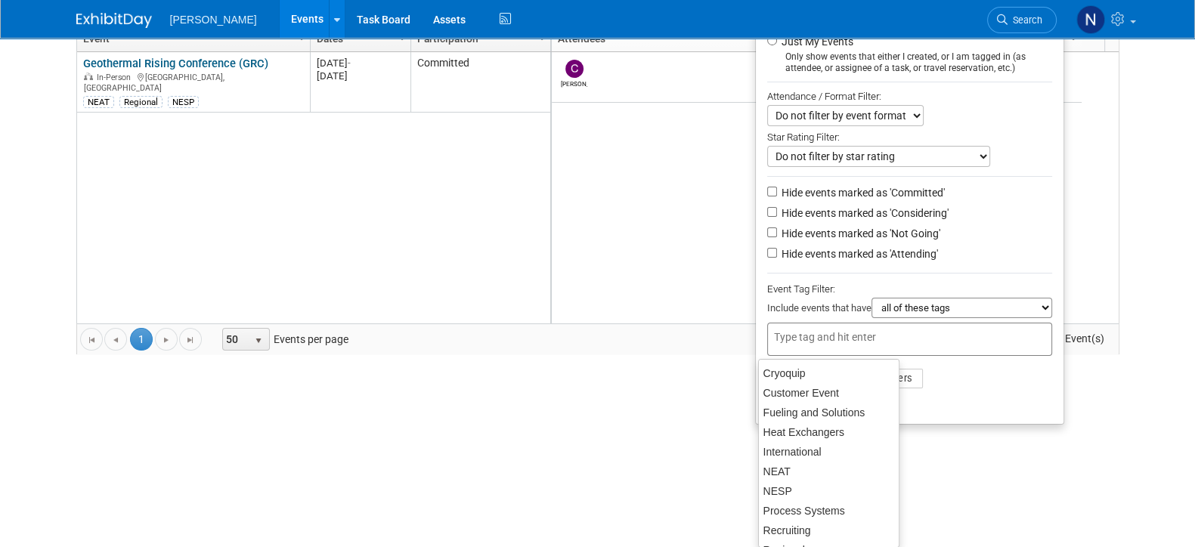
scroll to position [8, 0]
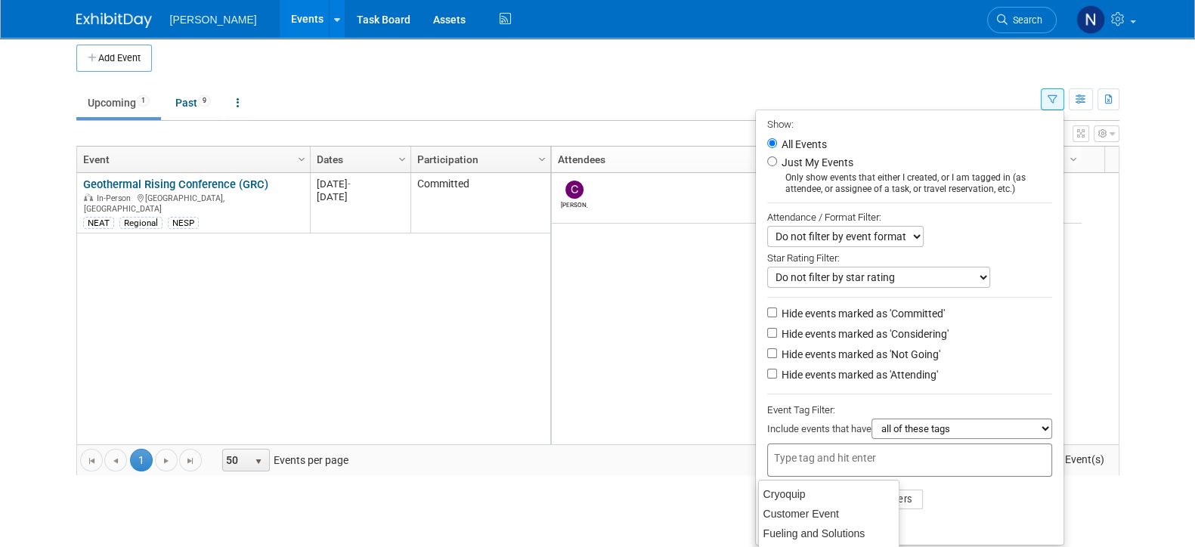
click at [957, 399] on ul "Show: All Events Just My Events Only show events that either I created, or I am…" at bounding box center [909, 328] width 309 height 436
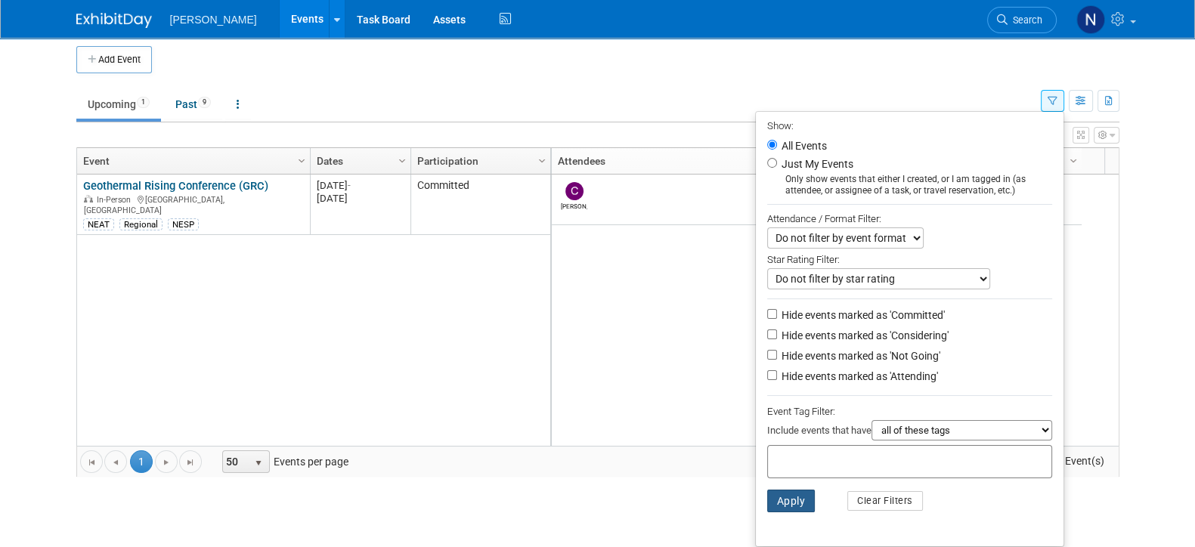
click at [781, 503] on button "Apply" at bounding box center [791, 501] width 48 height 23
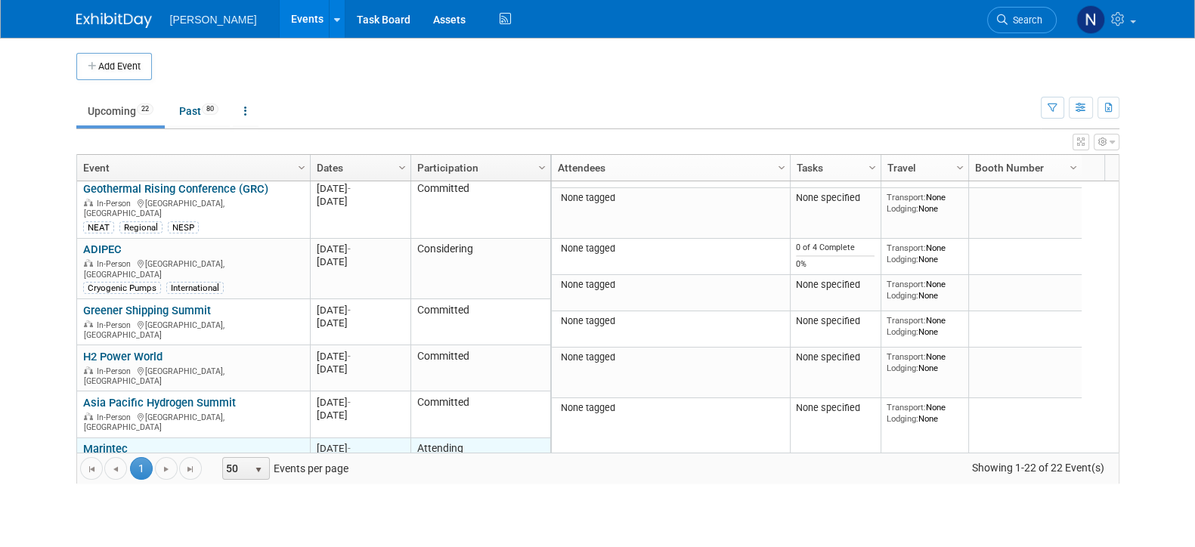
scroll to position [450, 0]
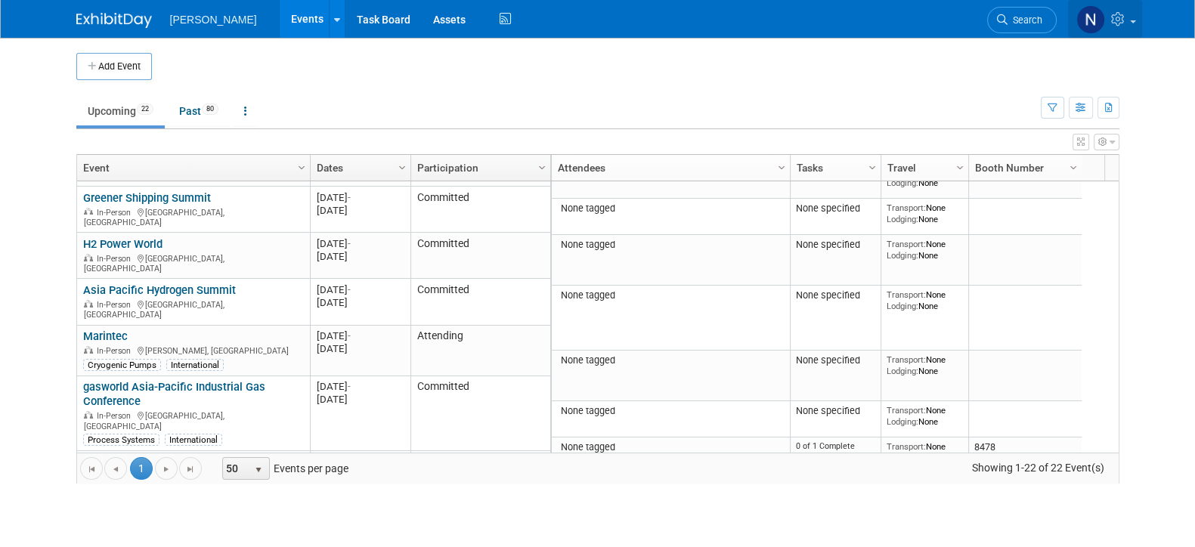
click at [1129, 22] on link at bounding box center [1105, 19] width 74 height 38
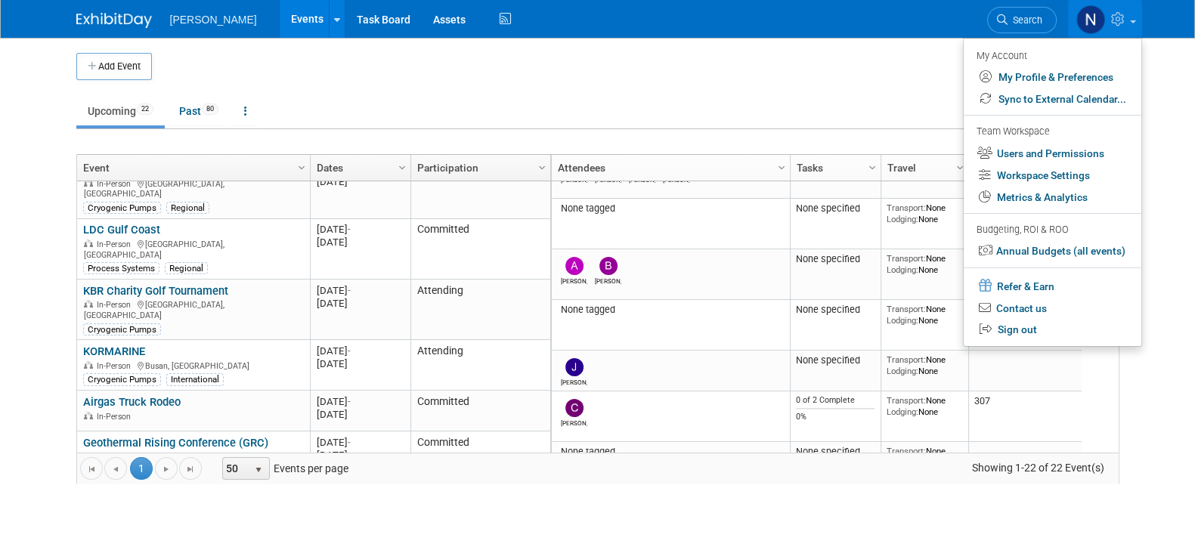
scroll to position [0, 0]
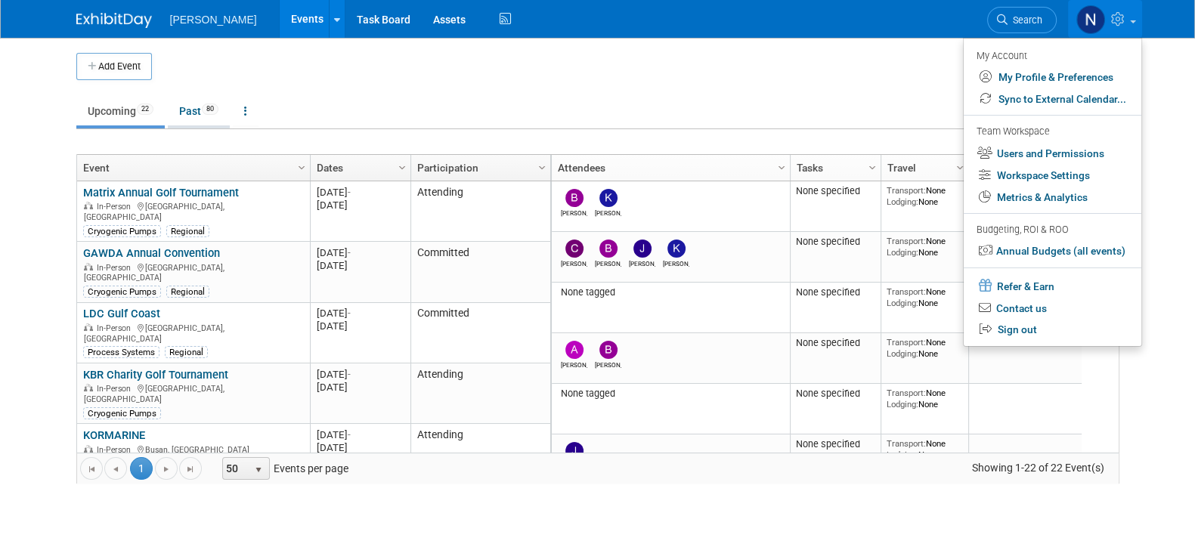
click at [190, 116] on link "Past 80" at bounding box center [199, 111] width 62 height 29
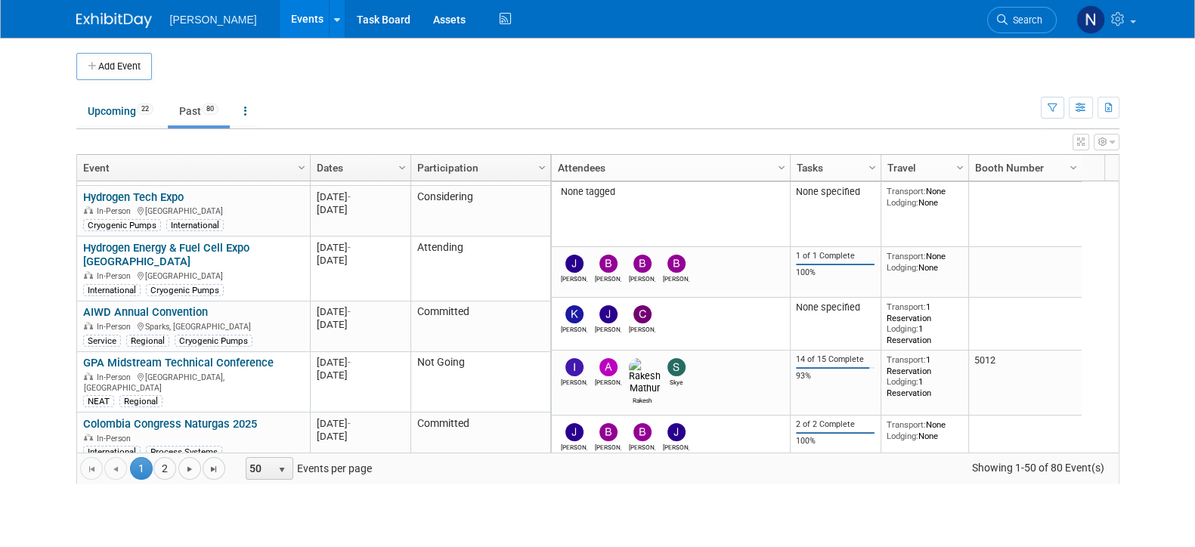
scroll to position [2447, 0]
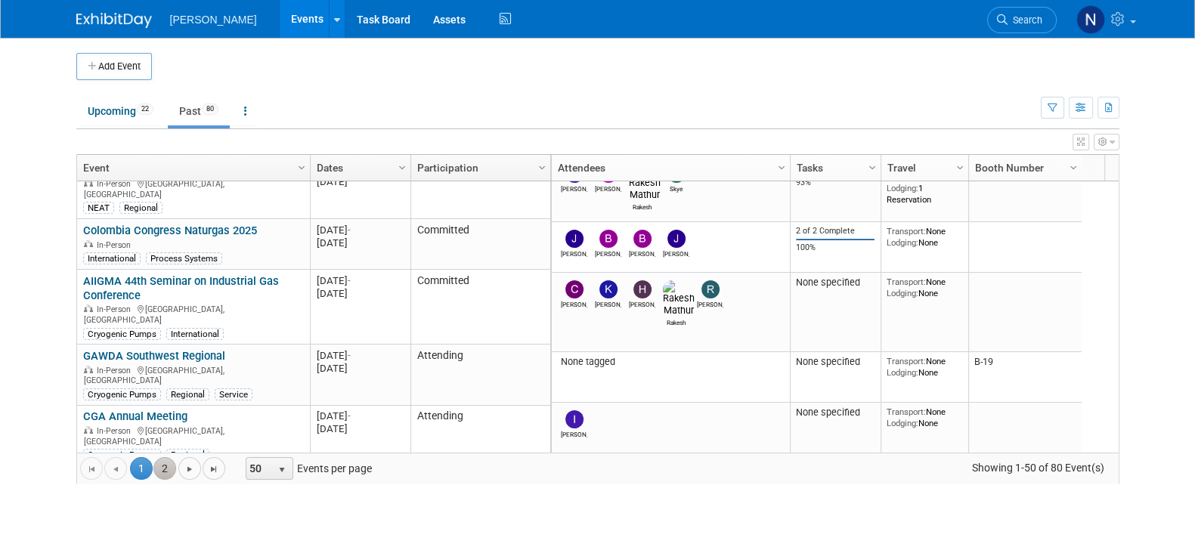
click at [163, 468] on link "2" at bounding box center [164, 468] width 23 height 23
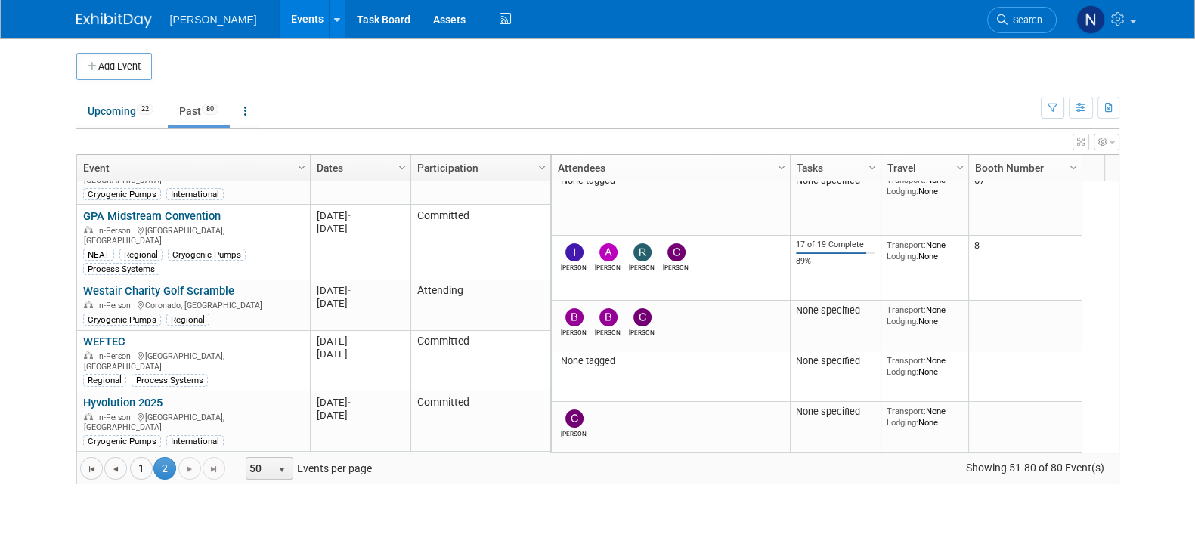
scroll to position [1247, 0]
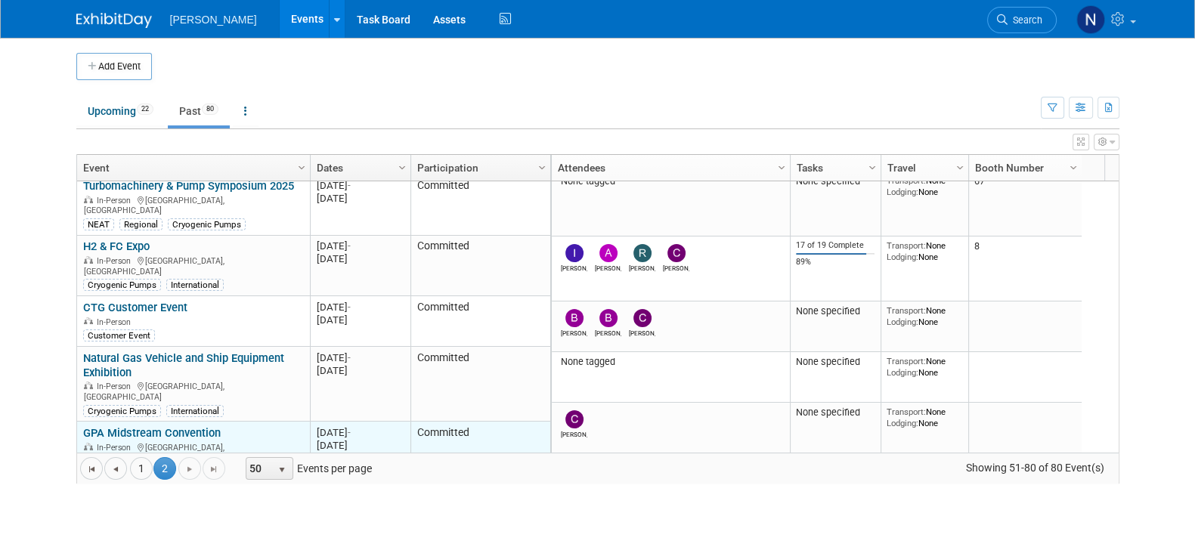
click at [133, 426] on link "GPA Midstream Convention" at bounding box center [152, 433] width 138 height 14
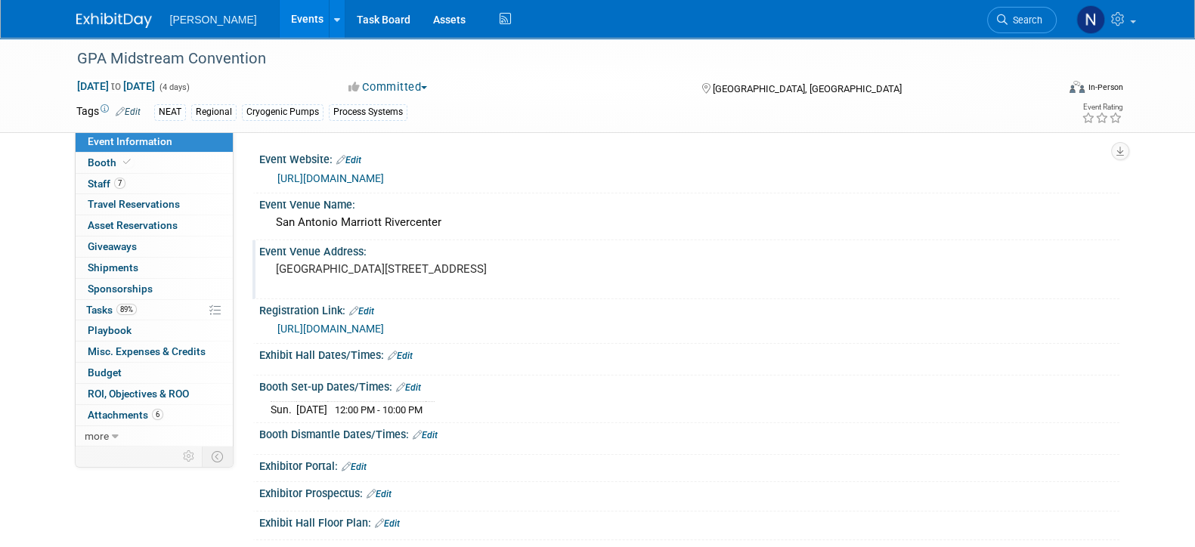
scroll to position [94, 0]
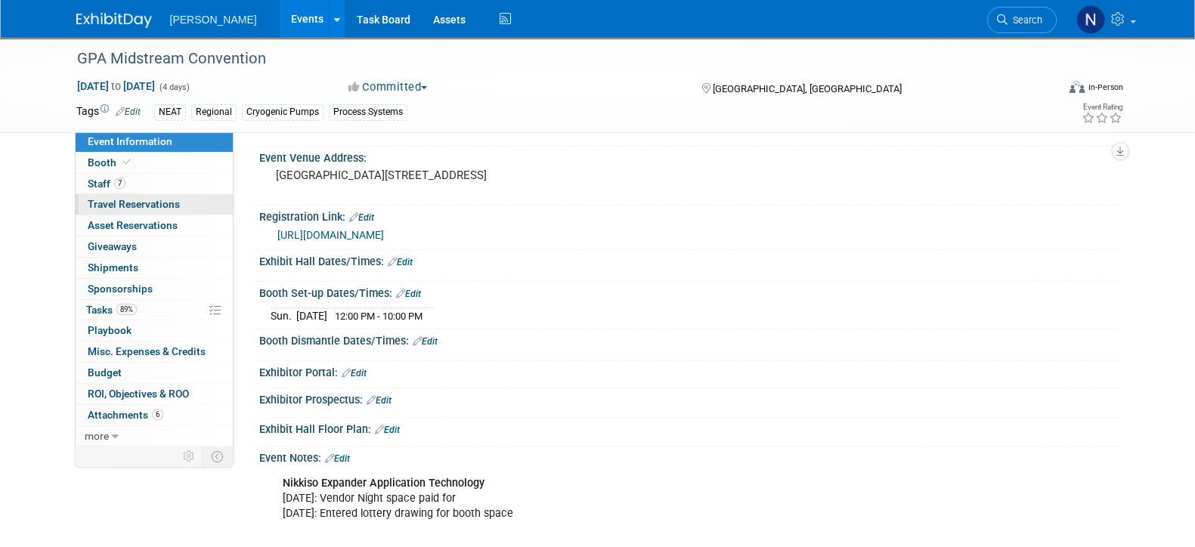
click at [104, 206] on span "Travel Reservations 0" at bounding box center [134, 204] width 92 height 12
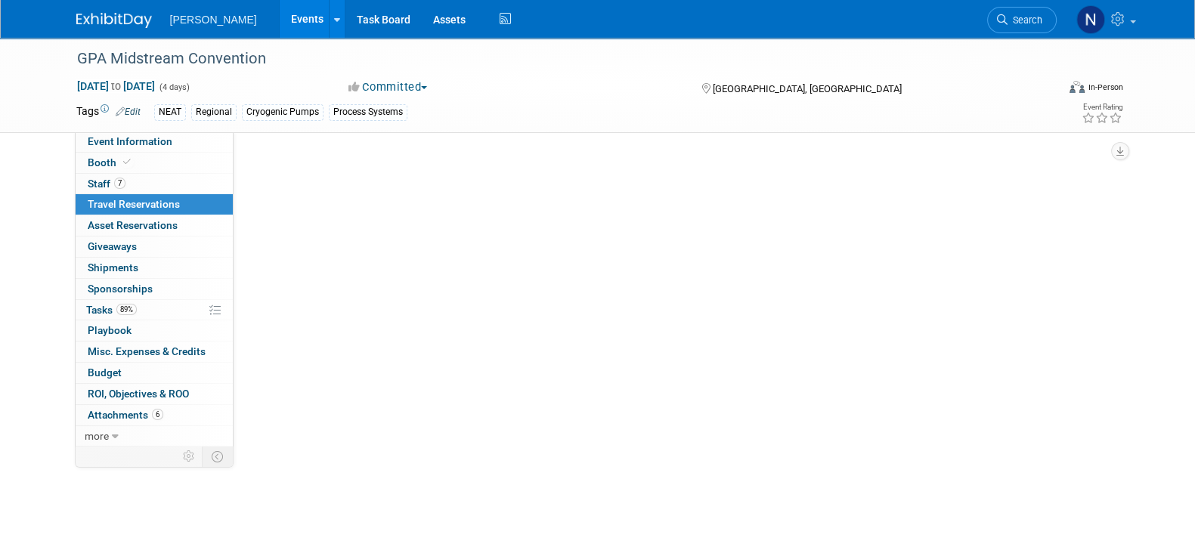
scroll to position [0, 0]
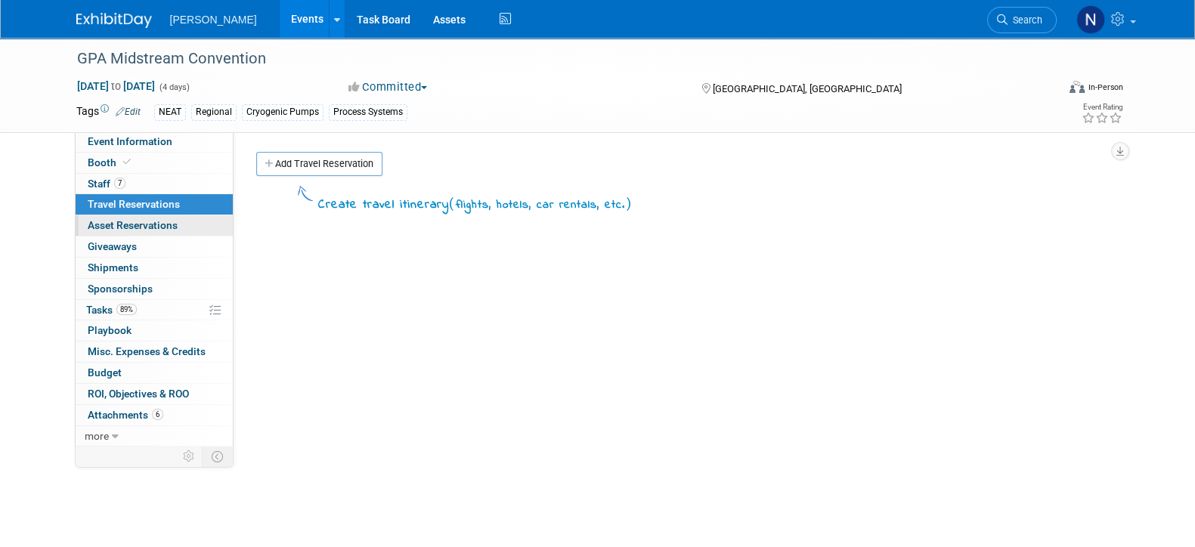
click at [103, 227] on span "Asset Reservations 0" at bounding box center [133, 225] width 90 height 12
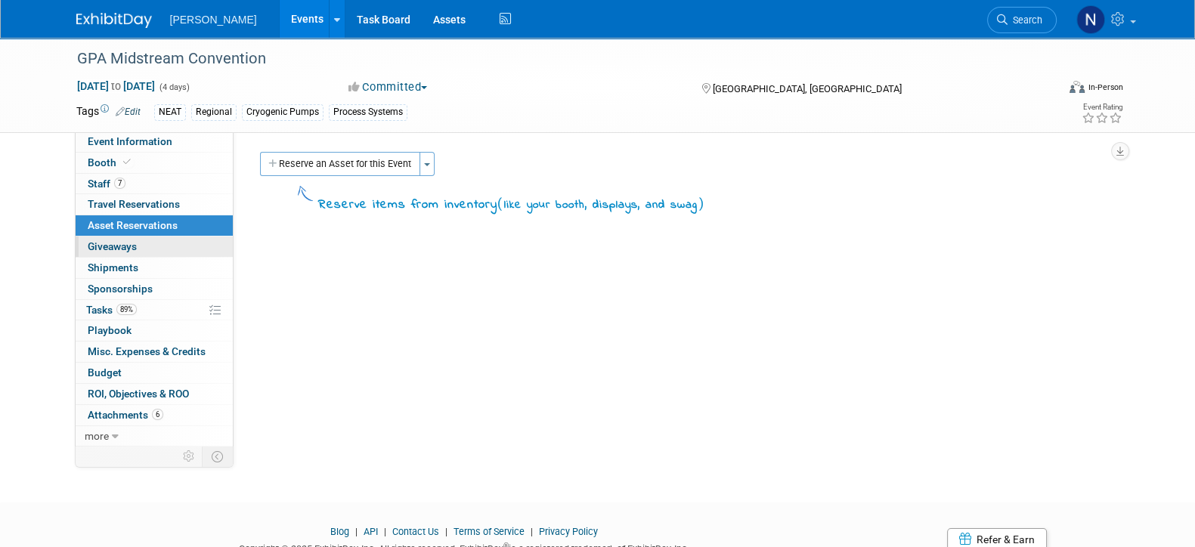
click at [103, 246] on span "Giveaways 0" at bounding box center [112, 246] width 49 height 12
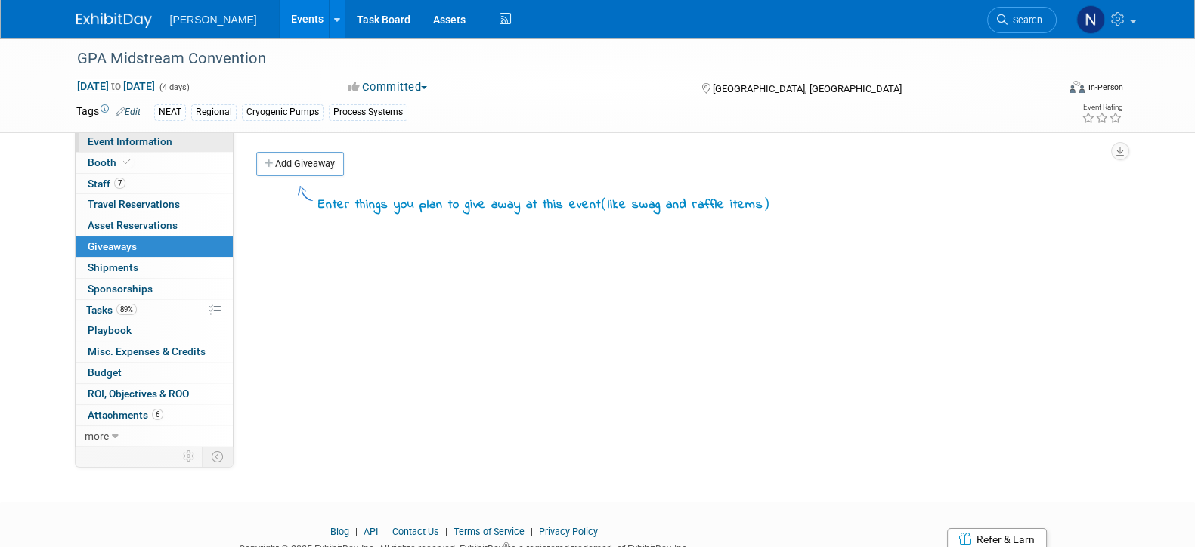
click at [98, 136] on span "Event Information" at bounding box center [130, 141] width 85 height 12
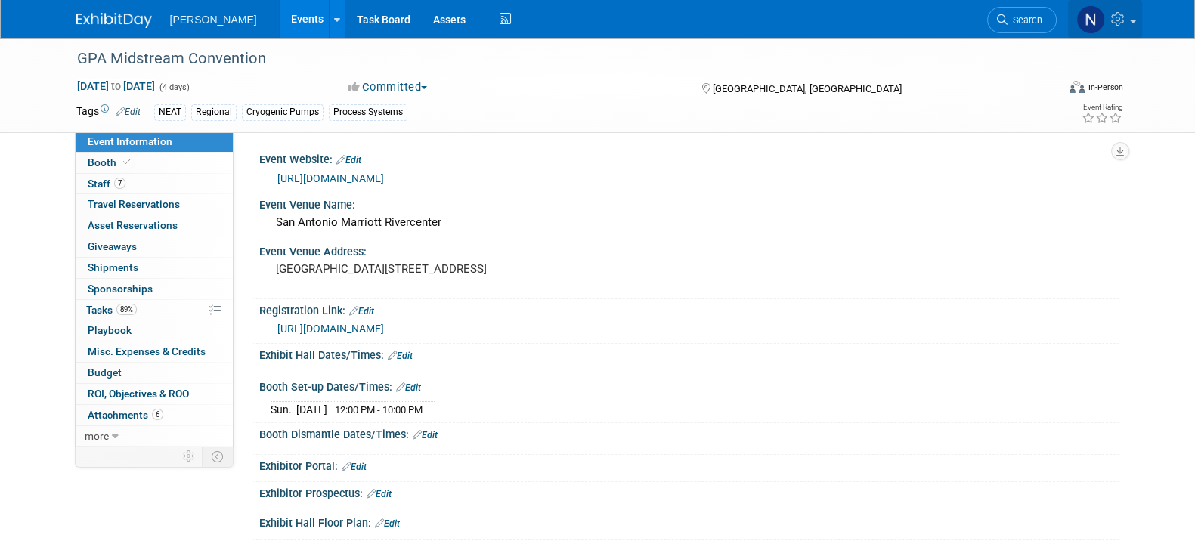
click at [1125, 25] on icon at bounding box center [1119, 19] width 17 height 14
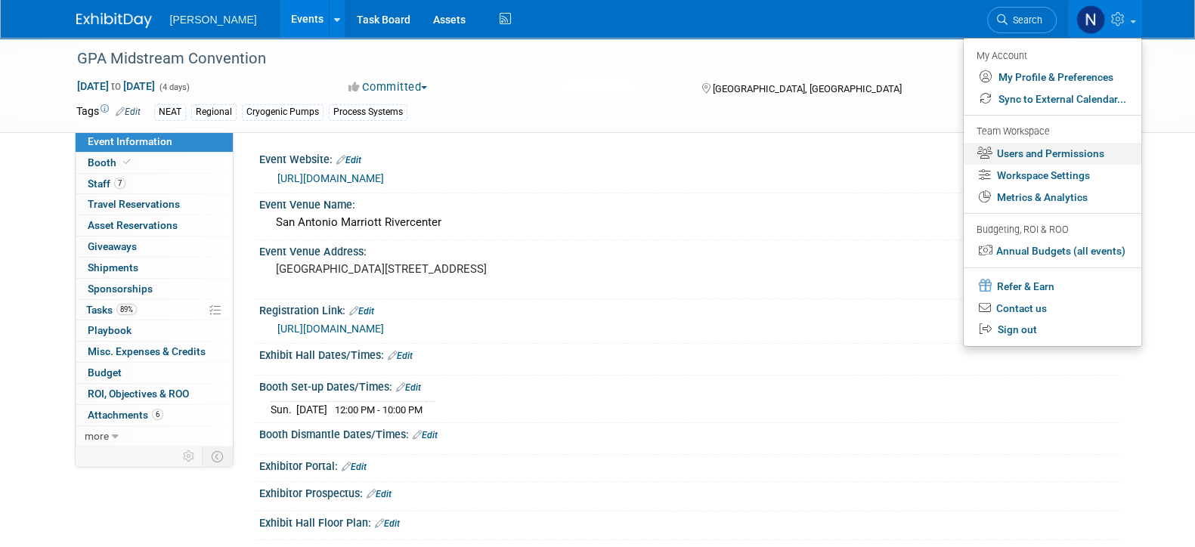
click at [1020, 156] on link "Users and Permissions" at bounding box center [1052, 154] width 178 height 22
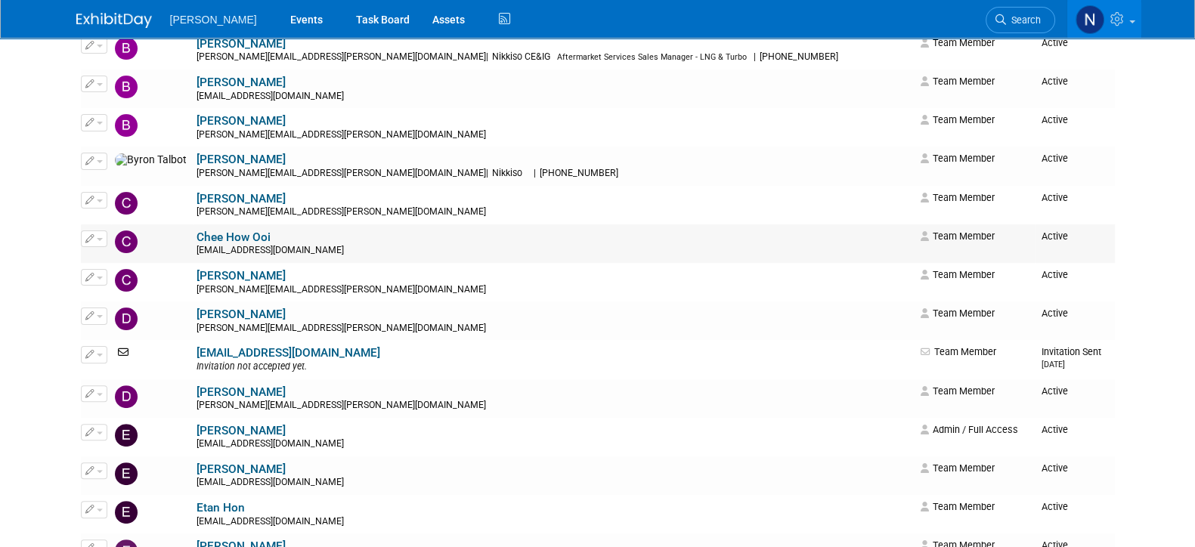
scroll to position [567, 0]
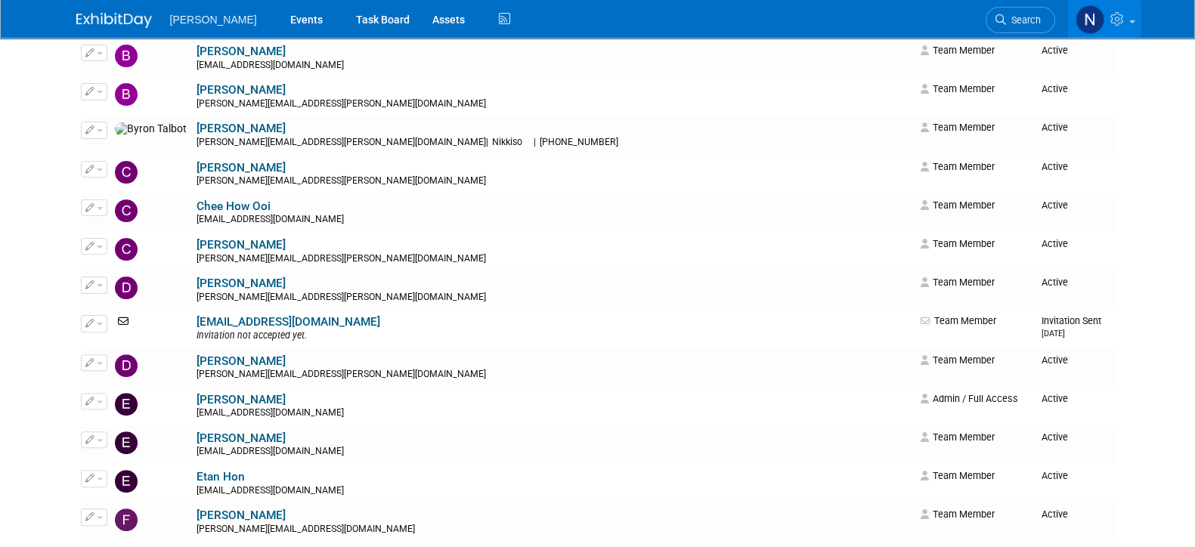
click at [1118, 19] on icon at bounding box center [1118, 19] width 17 height 14
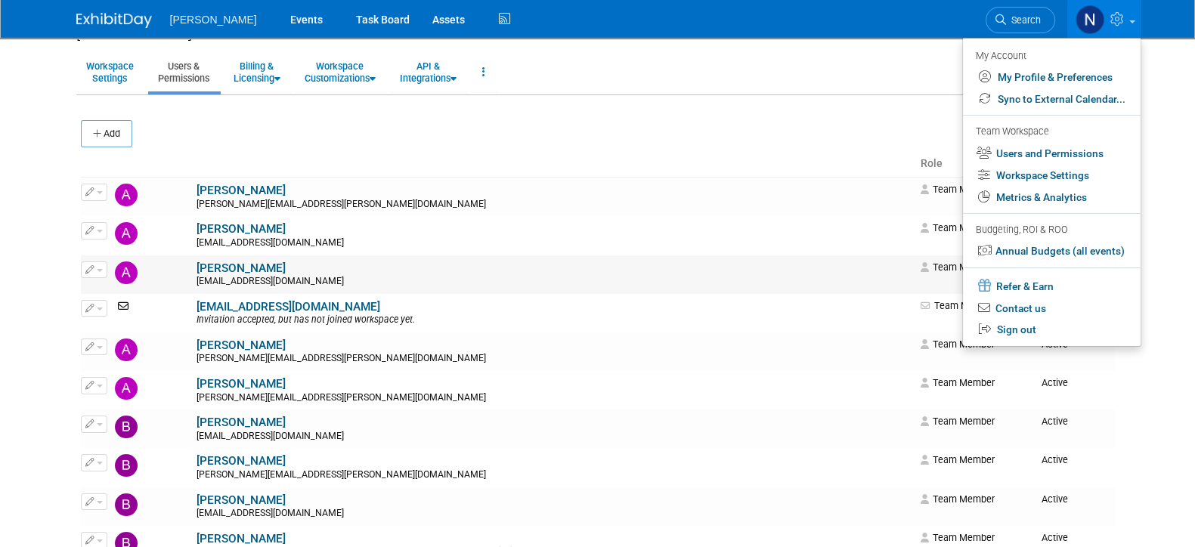
scroll to position [0, 0]
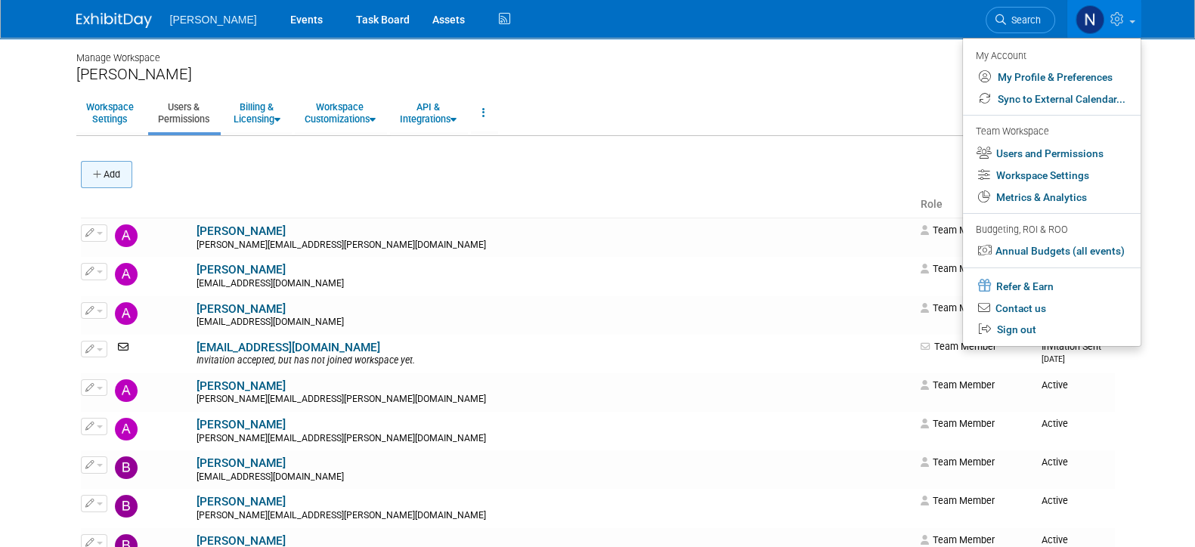
click at [119, 183] on button "Add" at bounding box center [106, 174] width 51 height 27
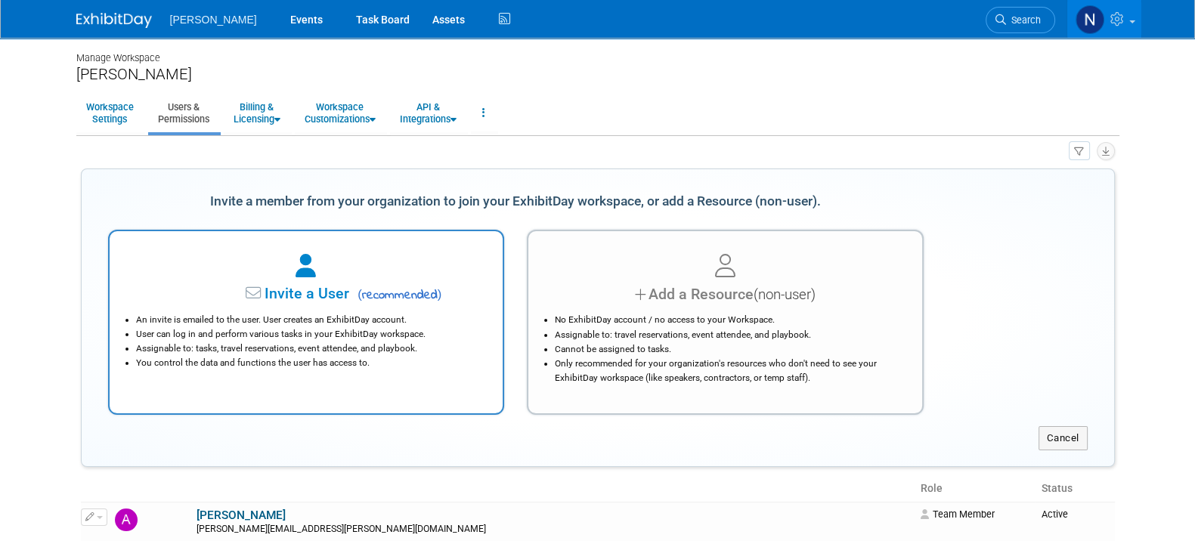
click at [277, 295] on span "Invite a User" at bounding box center [259, 293] width 179 height 17
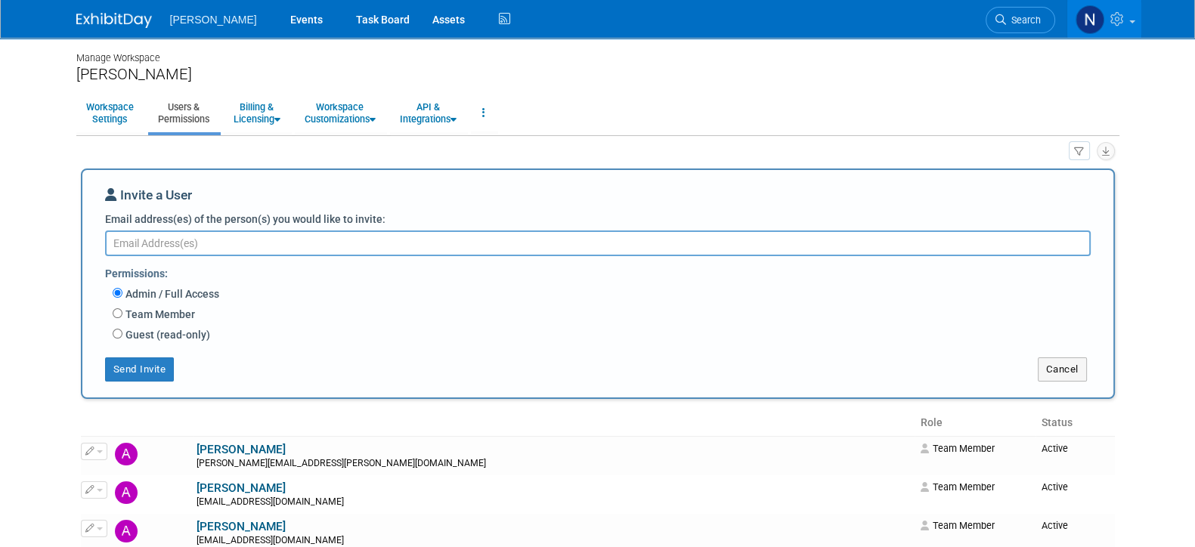
click at [143, 247] on textarea "Email address(es) of the person(s) you would like to invite:" at bounding box center [597, 243] width 985 height 26
paste textarea "Citlalli Utrera <Citlalli.Utrera@NikkisoCEIG.com>"
click at [181, 240] on textarea "Citlalli Utrera <Citlalli.Utrera@NikkisoCEIG.com>" at bounding box center [597, 242] width 985 height 25
click at [290, 238] on textarea "Citlalli.Utrera@NikkisoCEIG.com>" at bounding box center [597, 242] width 985 height 25
click at [424, 243] on textarea "Citlalli.Utrera@NikkisoCEIG.com," at bounding box center [597, 242] width 985 height 25
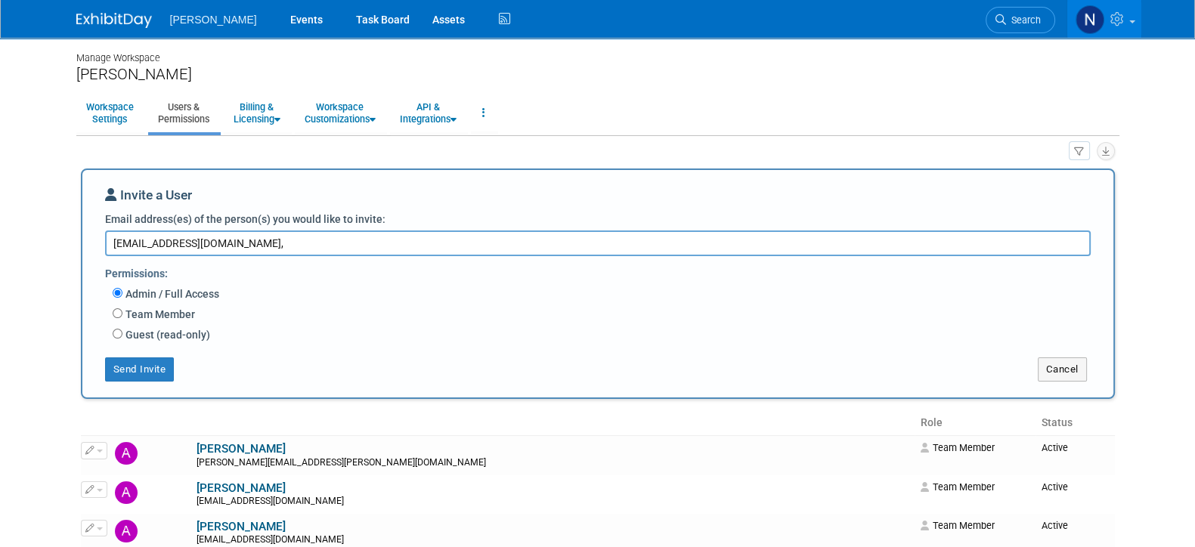
paste textarea "joelyn.pineda@nikkisoceig.com"
type textarea "Citlalli.Utrera@NikkisoCEIG.com, joelyn.pineda@nikkisoceig.com"
click at [138, 317] on label "Team Member" at bounding box center [158, 314] width 73 height 15
click at [122, 317] on input "Team Member" at bounding box center [118, 313] width 10 height 10
radio input "true"
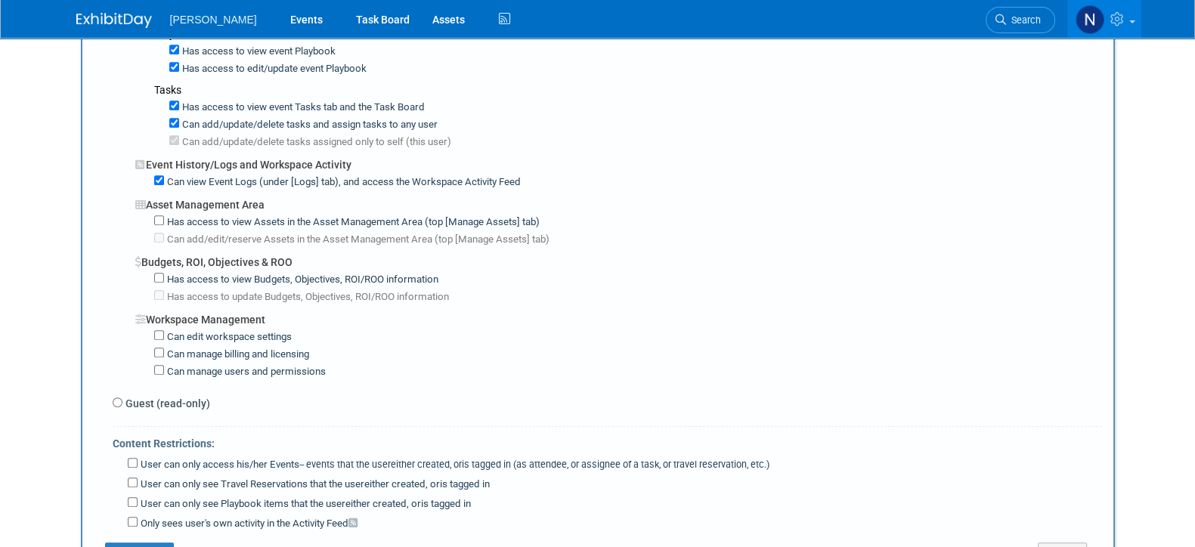
scroll to position [850, 0]
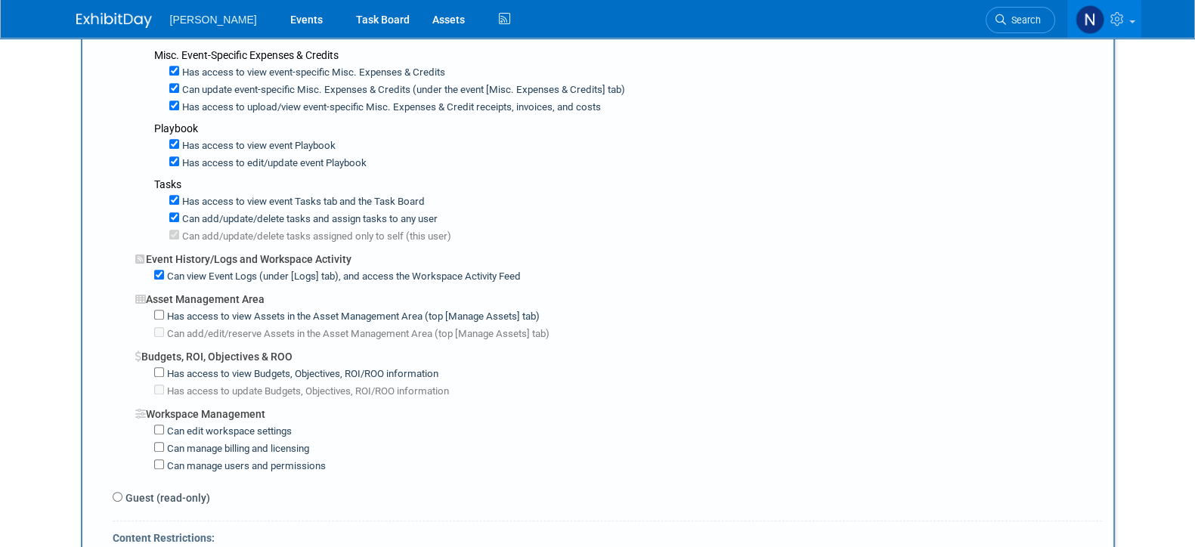
click at [164, 372] on label "Has access to view Budgets, Objectives, ROI/ROO information" at bounding box center [301, 374] width 274 height 14
click at [164, 372] on input "Has access to view Budgets, Objectives, ROI/ROO information" at bounding box center [159, 372] width 10 height 10
checkbox input "true"
click at [156, 311] on input "Has access to view Assets in the Asset Management Area (top [Manage Assets] tab)" at bounding box center [159, 315] width 10 height 10
checkbox input "true"
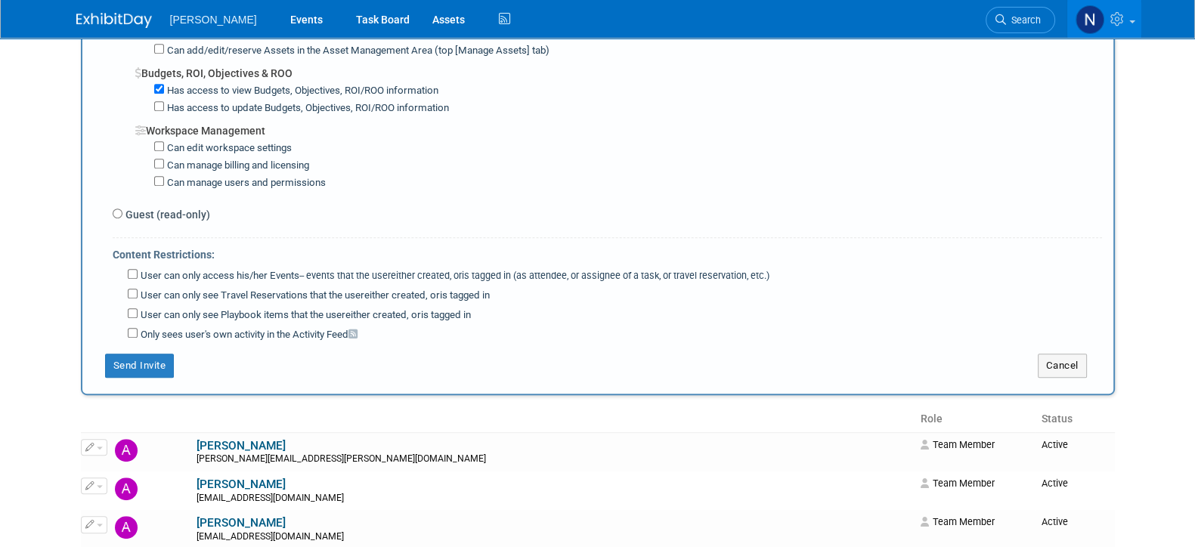
scroll to position [1039, 0]
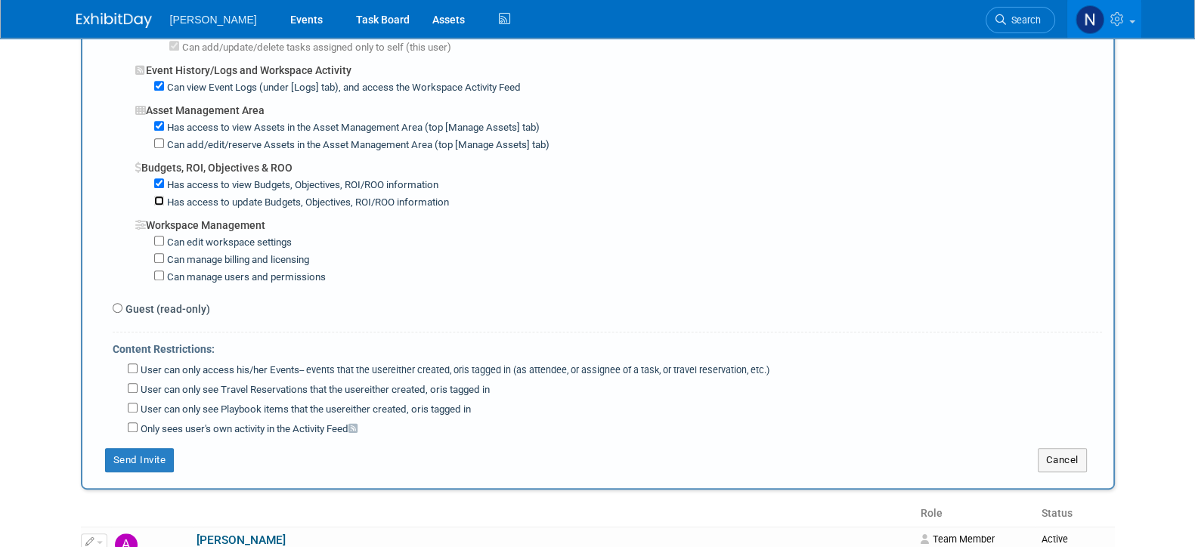
click at [154, 201] on input "Has access to update Budgets, Objectives, ROI/ROO information" at bounding box center [159, 201] width 10 height 10
checkbox input "true"
click at [155, 141] on input "Can add/edit/reserve Assets in the Asset Management Area (top [Manage Assets] t…" at bounding box center [159, 143] width 10 height 10
checkbox input "true"
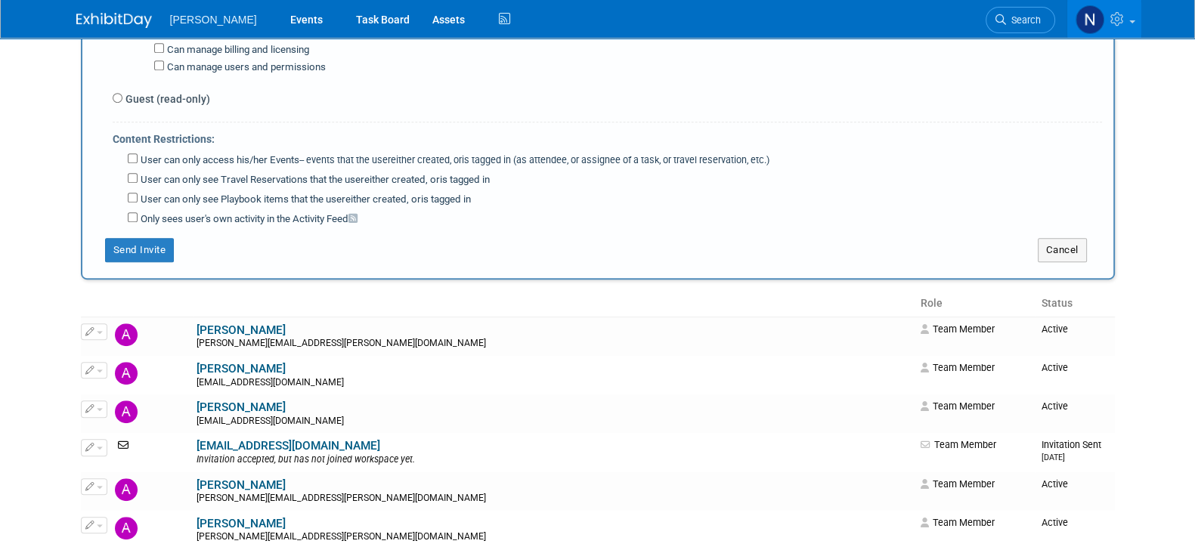
scroll to position [1416, 0]
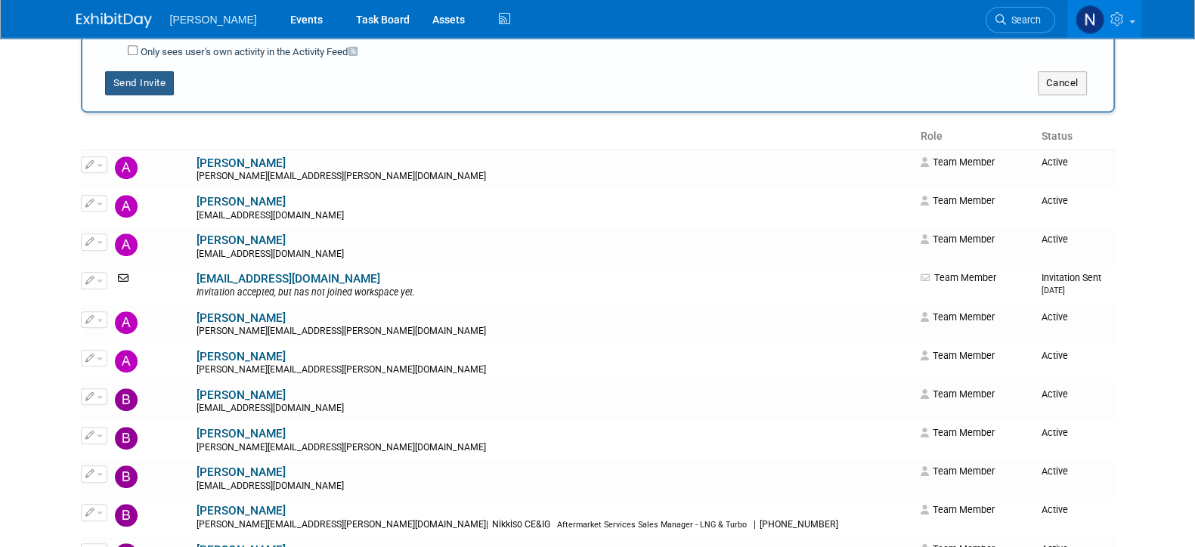
click at [141, 79] on button "Send Invite" at bounding box center [140, 83] width 70 height 24
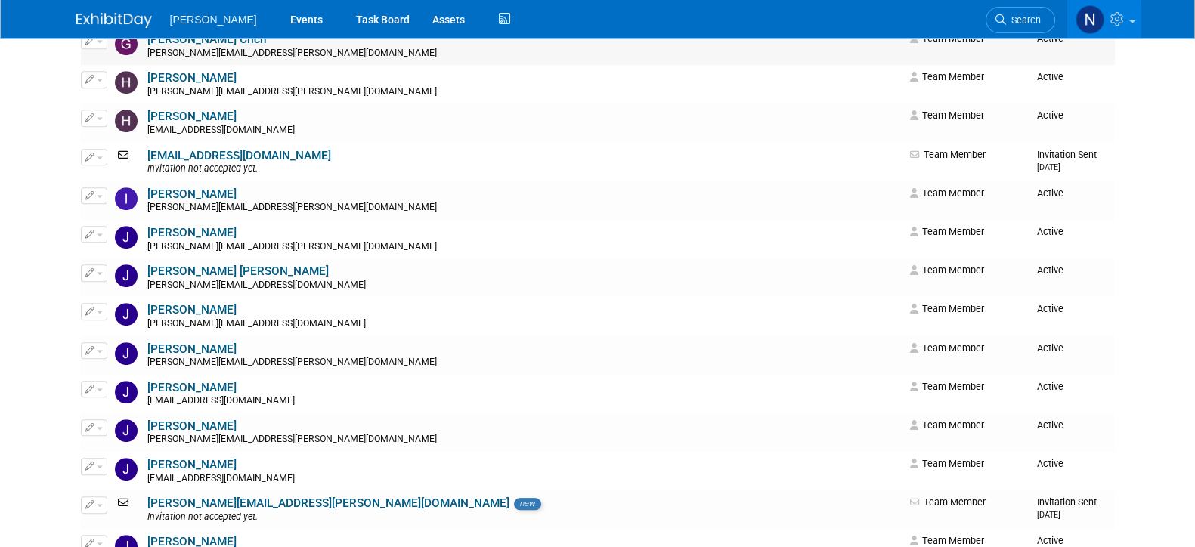
scroll to position [1227, 0]
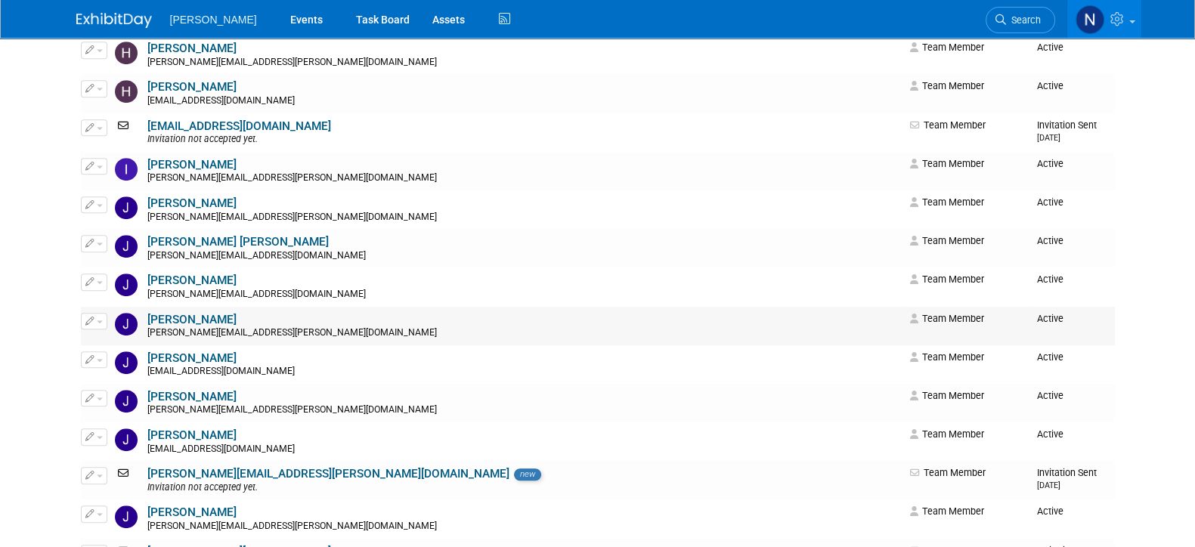
click at [97, 317] on button "button" at bounding box center [94, 321] width 26 height 17
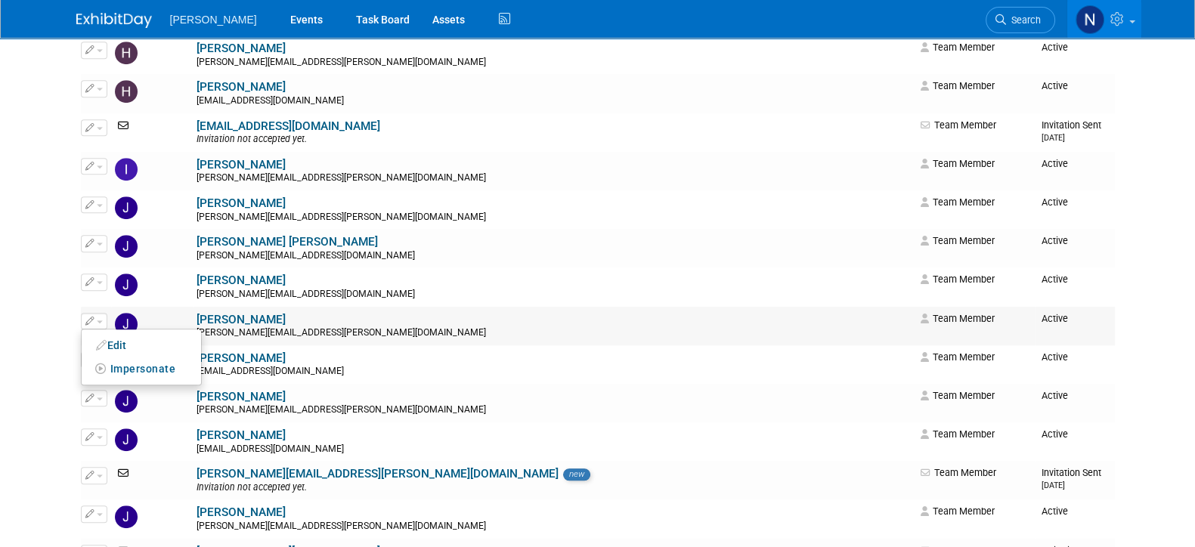
click at [204, 316] on link "Jennifer Cheatham" at bounding box center [240, 320] width 89 height 14
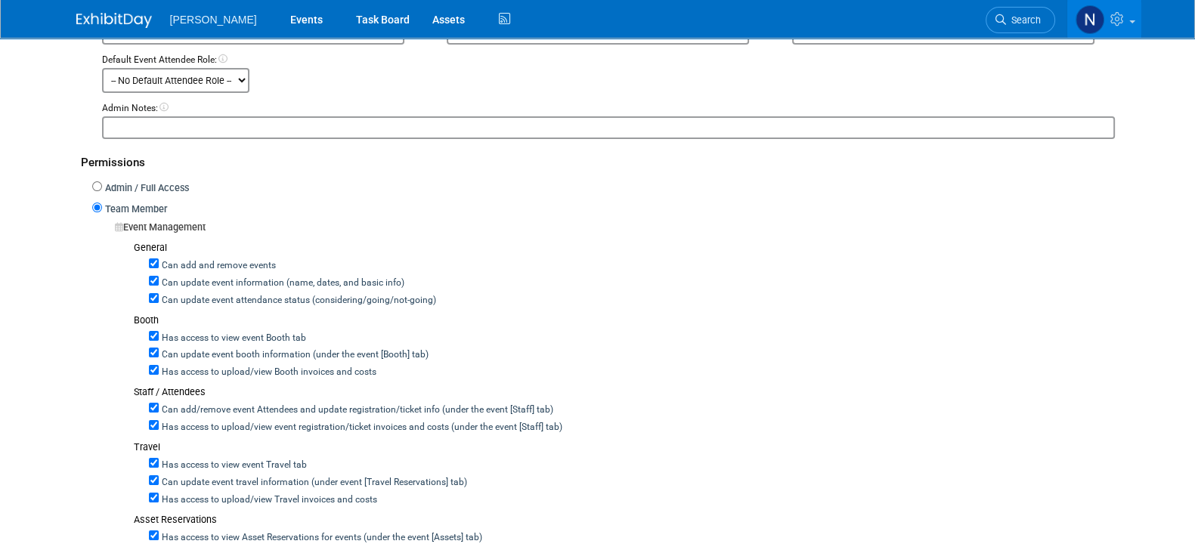
scroll to position [283, 0]
click at [100, 187] on input "Admin / Full Access" at bounding box center [97, 184] width 10 height 10
radio input "true"
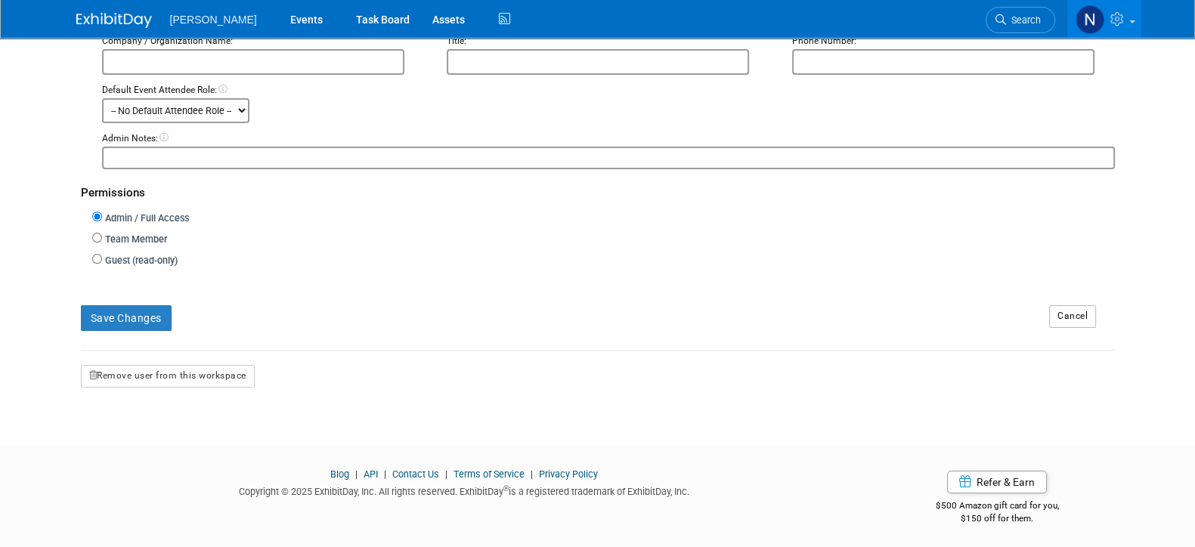
scroll to position [156, 0]
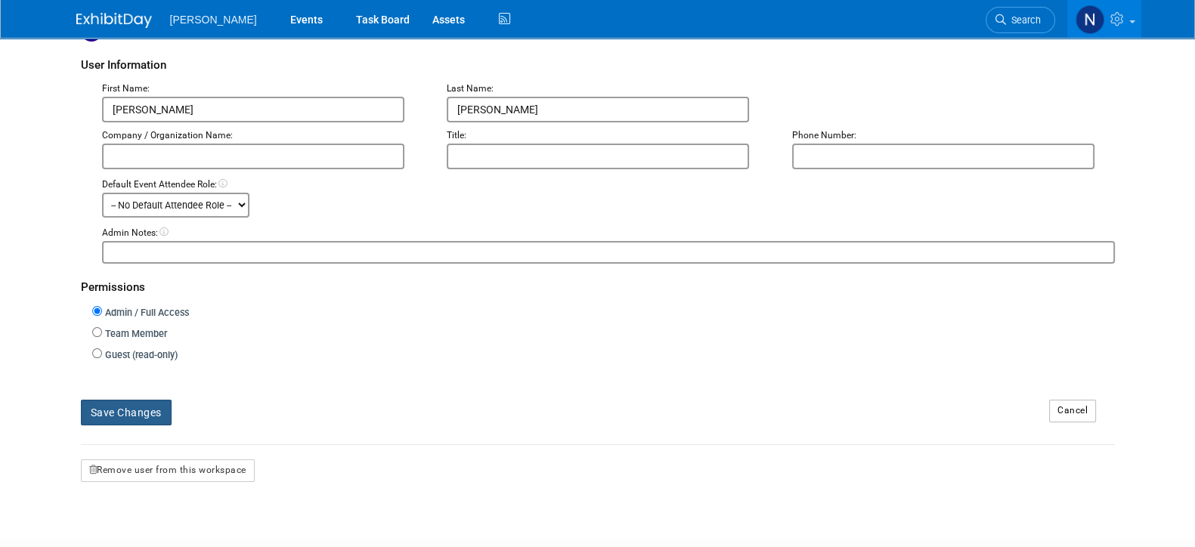
click at [135, 410] on button "Save Changes" at bounding box center [126, 413] width 91 height 26
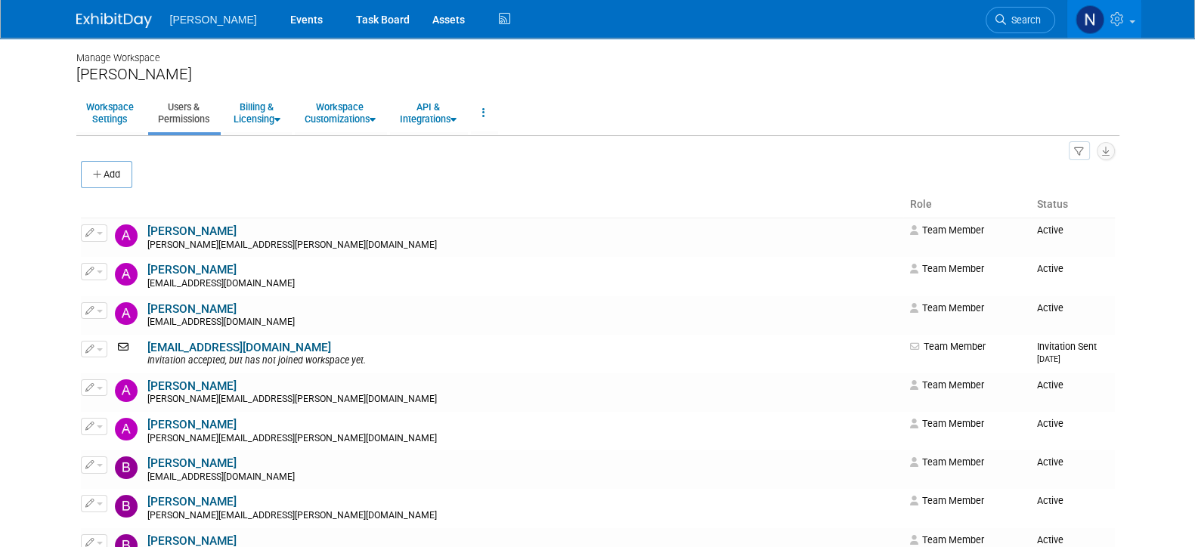
click at [115, 23] on img at bounding box center [114, 20] width 76 height 15
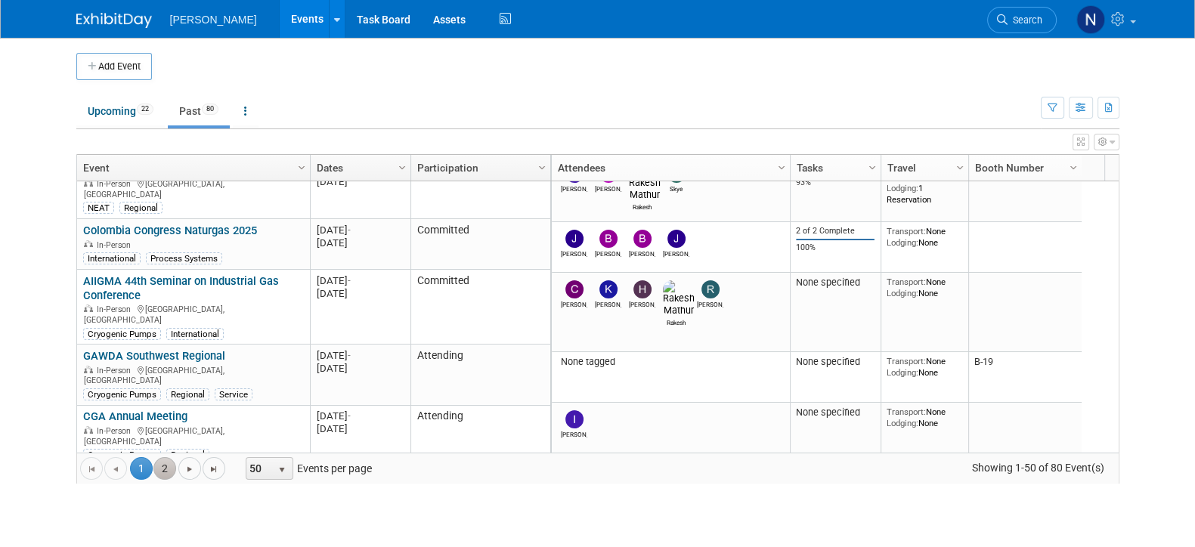
click at [168, 460] on link "2" at bounding box center [164, 468] width 23 height 23
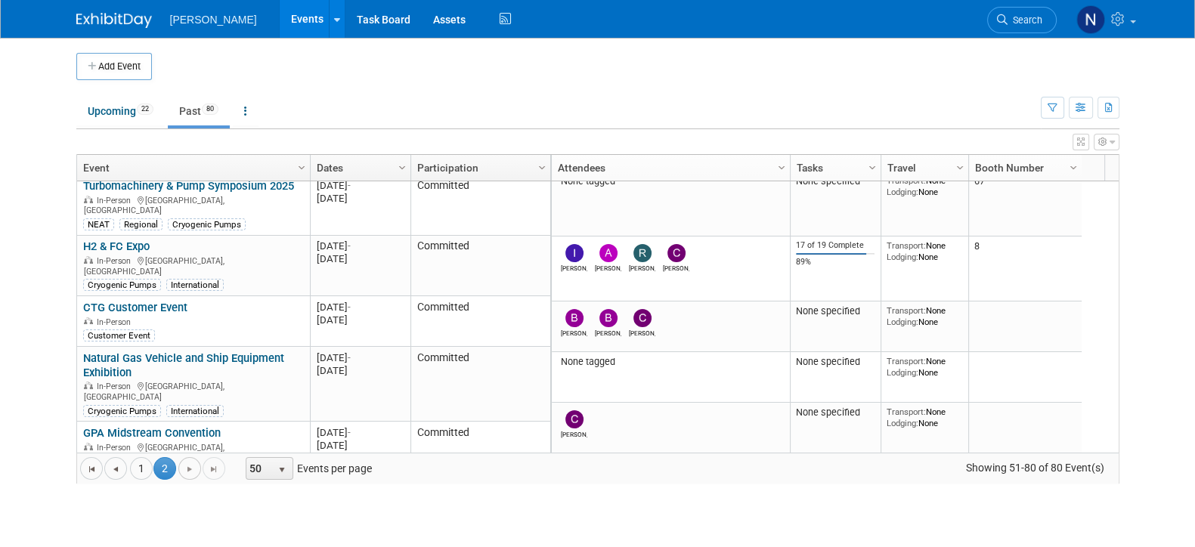
click at [189, 468] on span "Go to the next page" at bounding box center [190, 469] width 12 height 12
click at [191, 468] on span "Go to the next page" at bounding box center [190, 469] width 12 height 12
click at [117, 110] on link "Upcoming 22" at bounding box center [120, 111] width 88 height 29
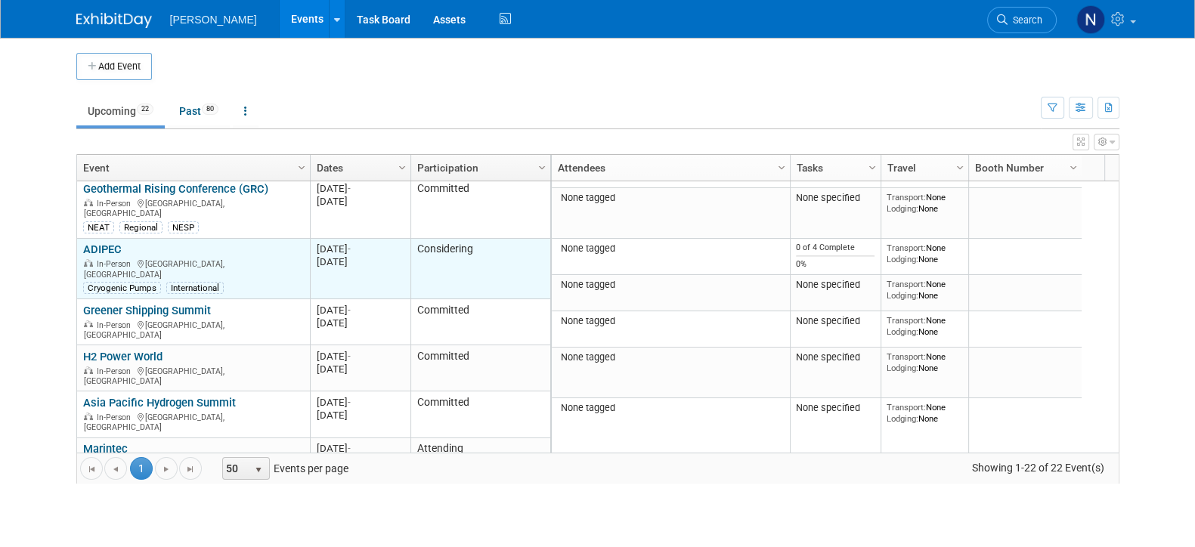
scroll to position [225, 0]
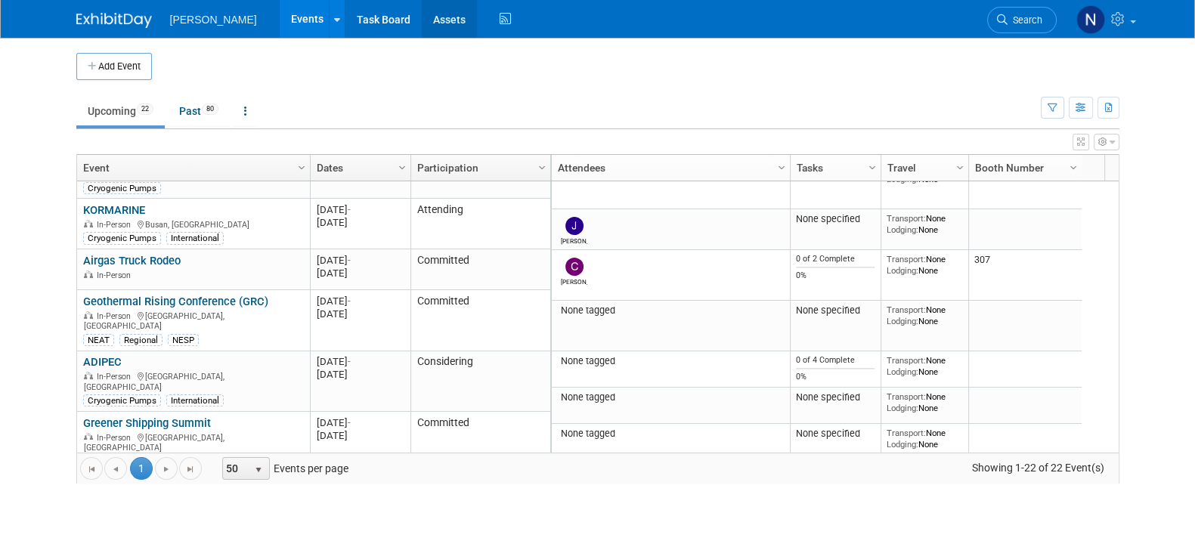
click at [434, 20] on link "Assets" at bounding box center [449, 19] width 55 height 38
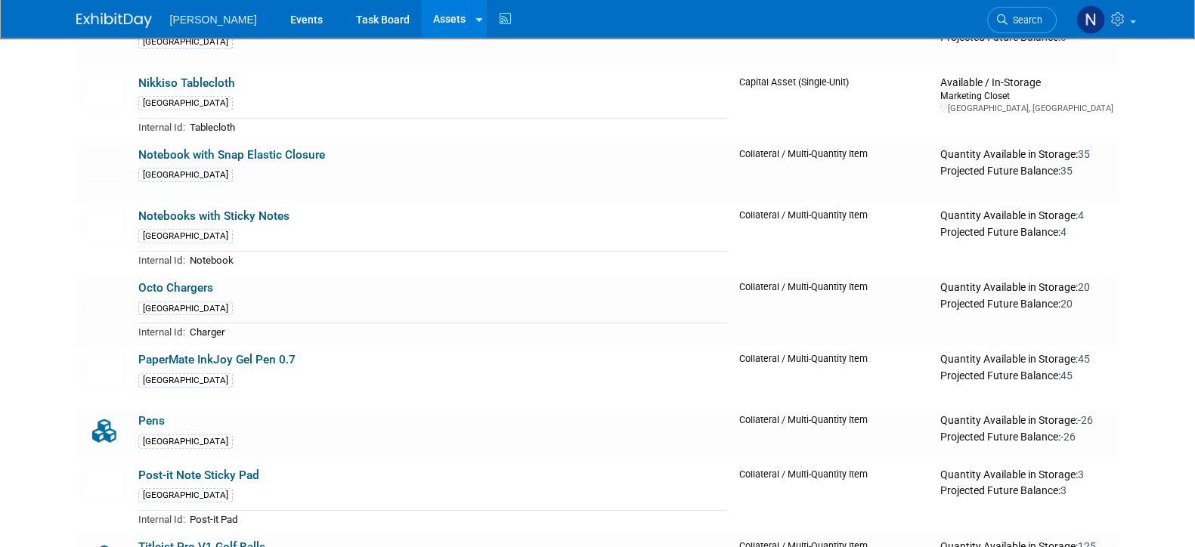
scroll to position [1039, 0]
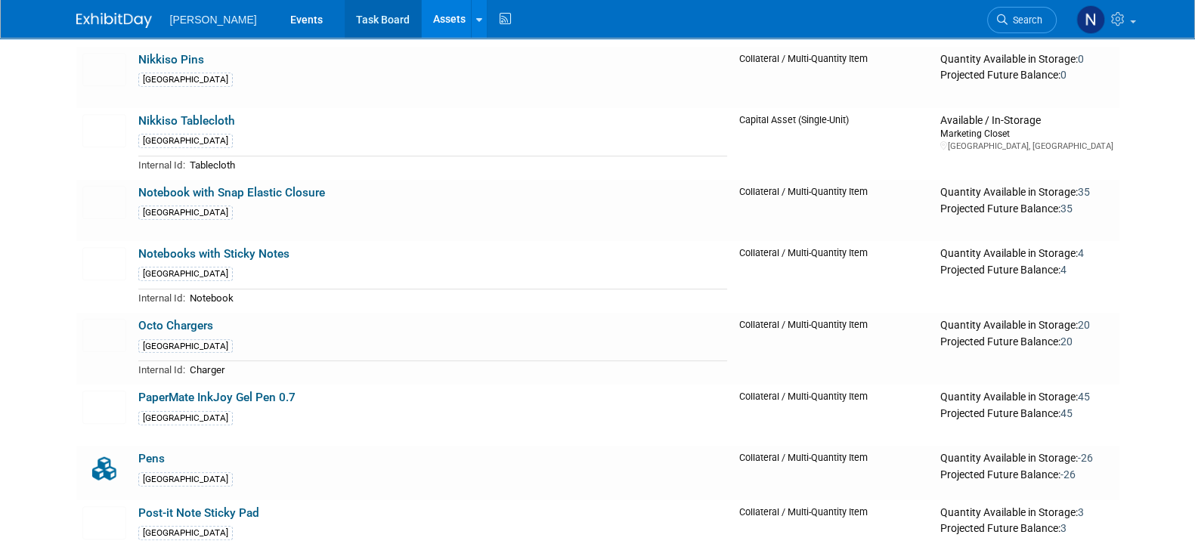
click at [358, 24] on link "Task Board" at bounding box center [383, 19] width 76 height 38
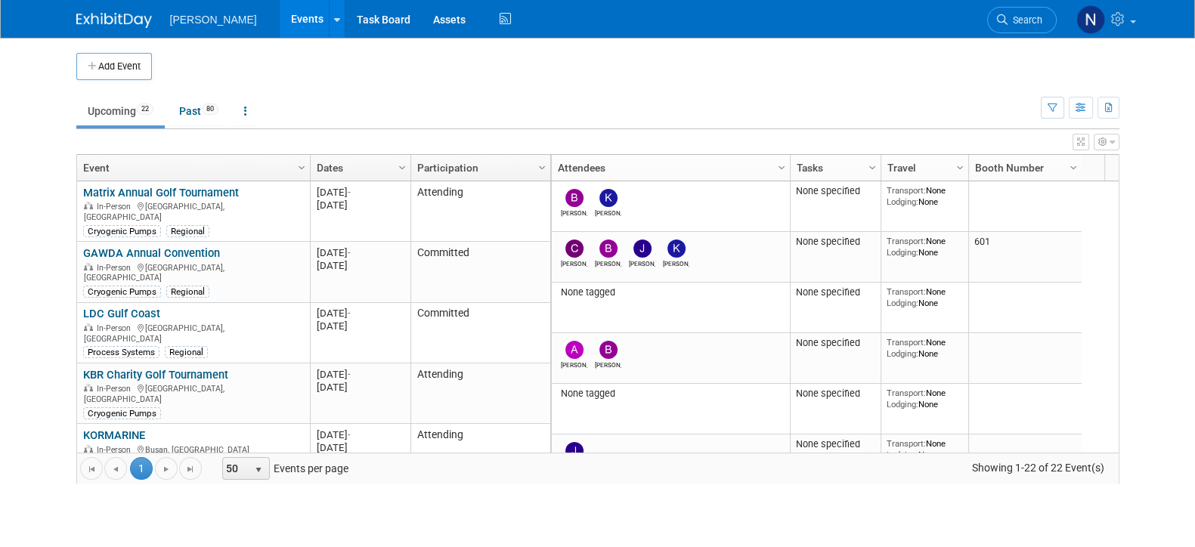
click at [119, 16] on img at bounding box center [114, 20] width 76 height 15
